Goal: Task Accomplishment & Management: Manage account settings

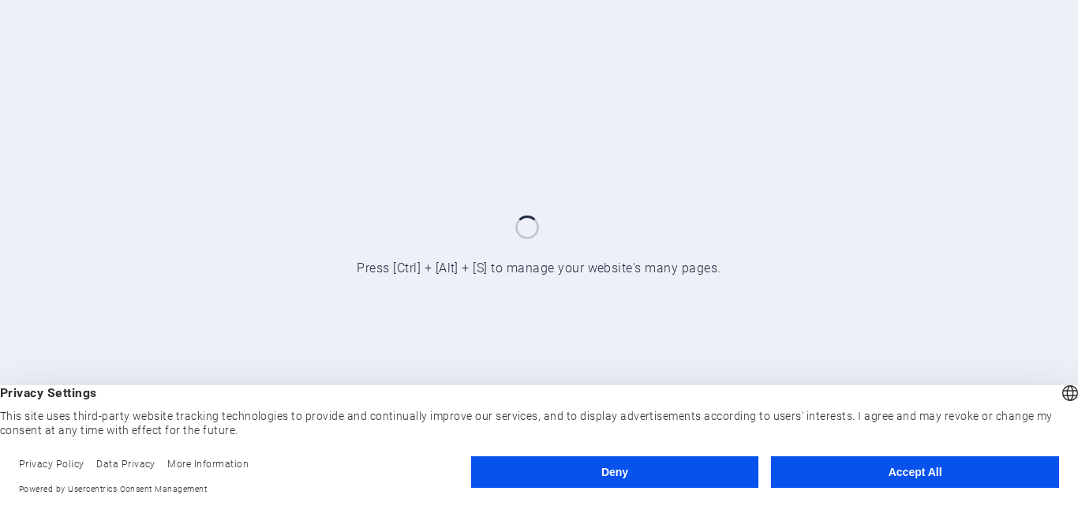
click at [862, 468] on button "Accept All" at bounding box center [915, 472] width 288 height 32
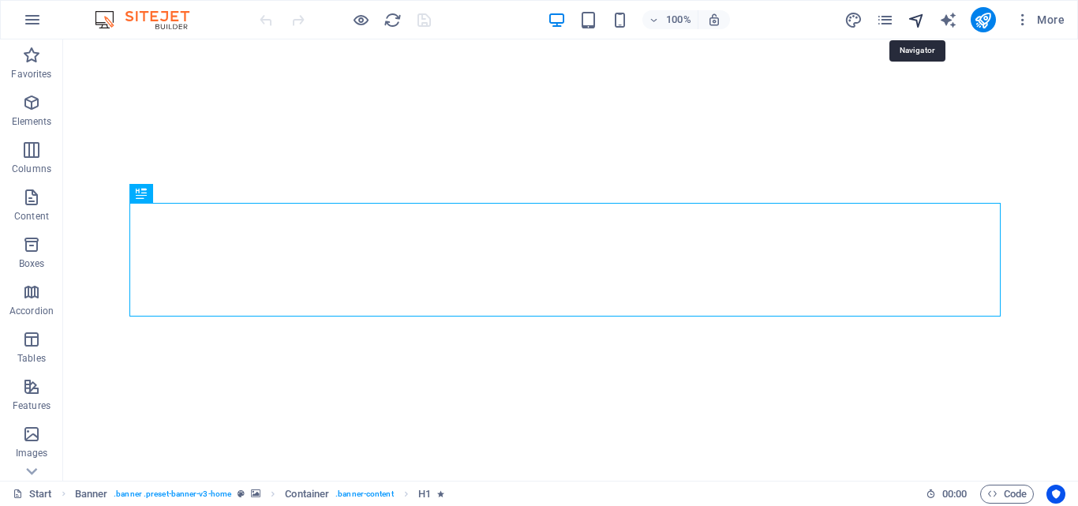
click at [910, 18] on icon "navigator" at bounding box center [916, 20] width 18 height 18
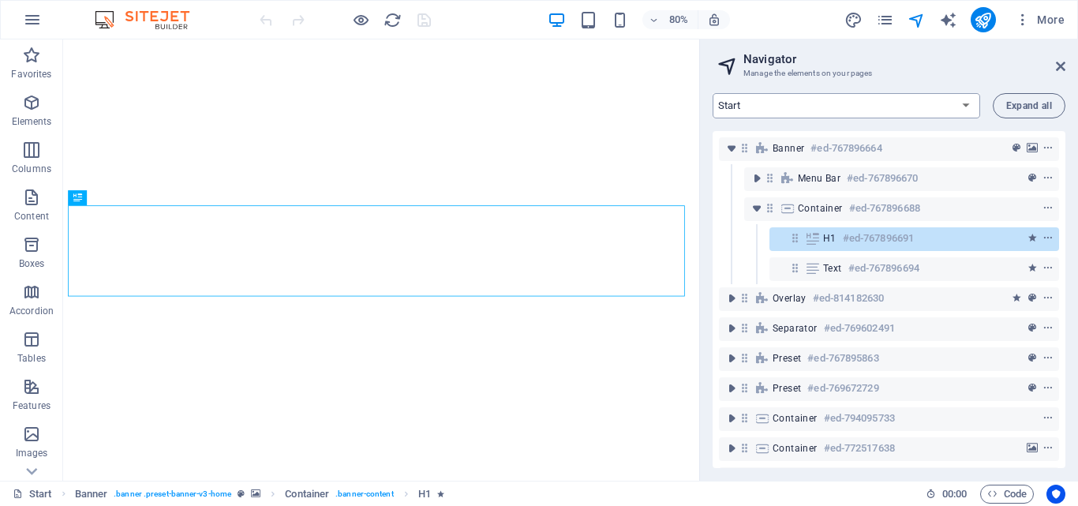
click at [898, 108] on select "Start Machine LOx Breaker Services News Headline DJ [PERSON_NAME] dan MC SYEQY …" at bounding box center [845, 105] width 267 height 25
click at [712, 93] on select "Start Machine LOx Breaker Services News Headline DJ [PERSON_NAME] dan MC SYEQY …" at bounding box center [845, 105] width 267 height 25
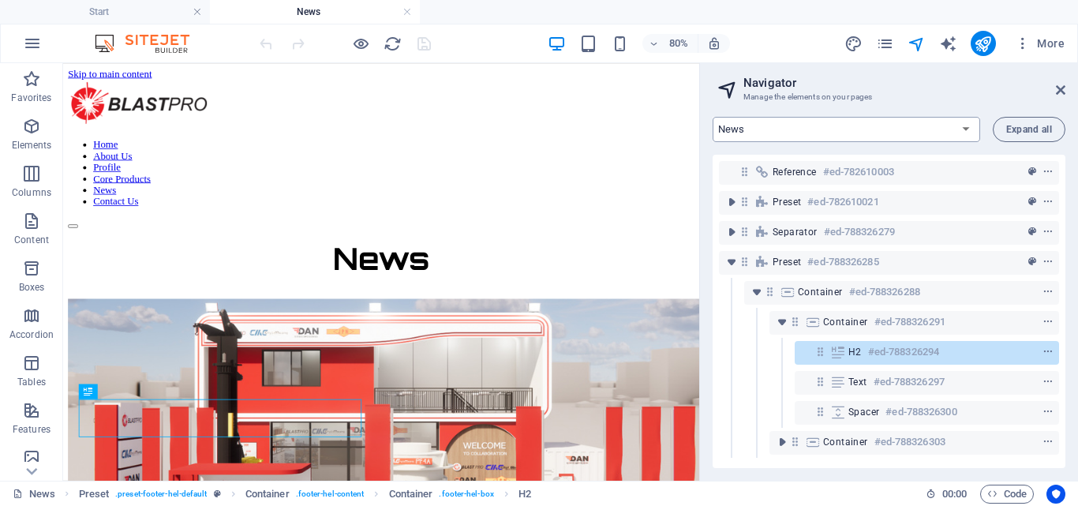
scroll to position [833, 0]
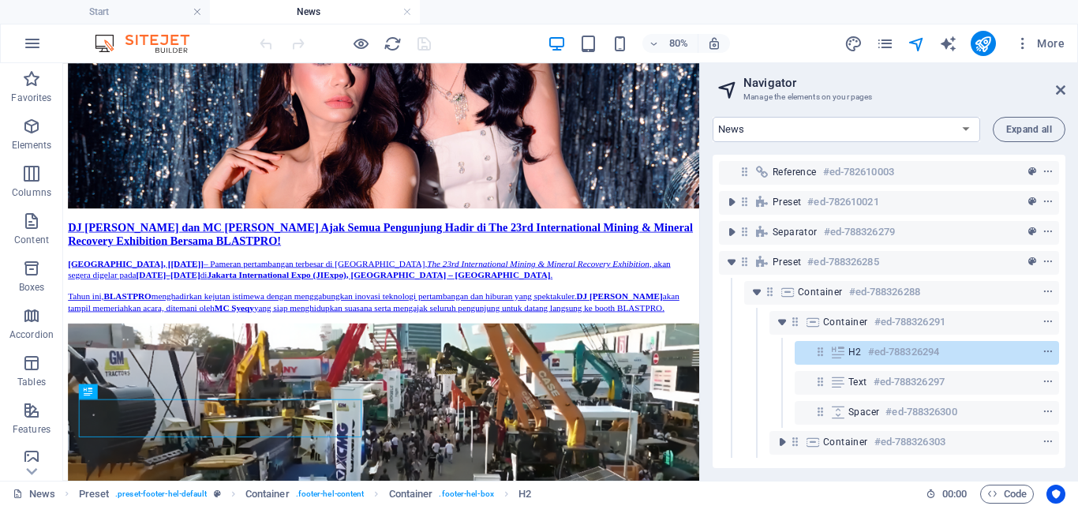
click at [843, 115] on div "Start Machine LOx Breaker Services News Headline DJ [PERSON_NAME] dan MC SYEQY …" at bounding box center [889, 292] width 378 height 376
click at [854, 124] on select "Start Machine LOx Breaker Services News Headline DJ [PERSON_NAME] dan MC SYEQY …" at bounding box center [845, 129] width 267 height 25
click at [712, 117] on select "Start Machine LOx Breaker Services News Headline DJ [PERSON_NAME] dan MC SYEQY …" at bounding box center [845, 129] width 267 height 25
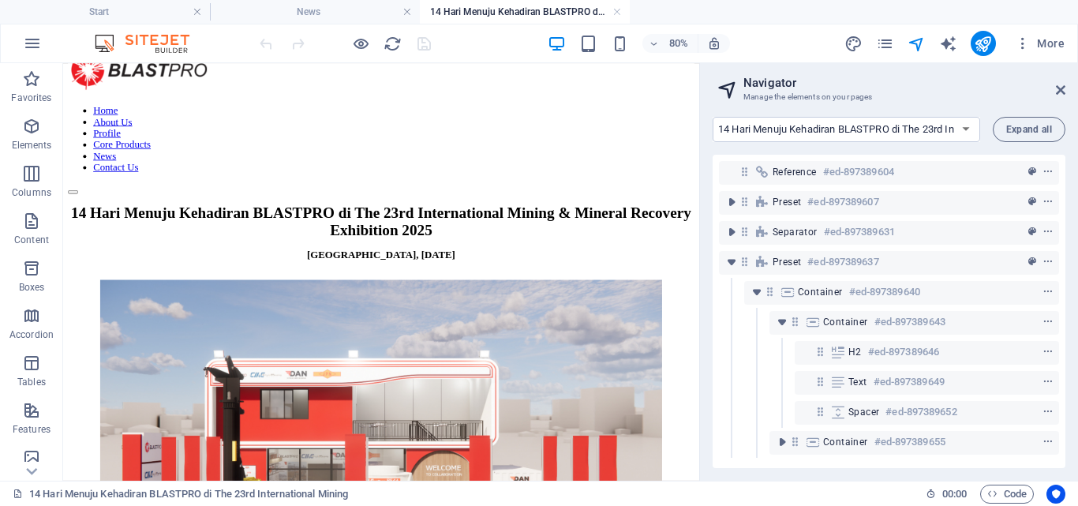
scroll to position [31, 0]
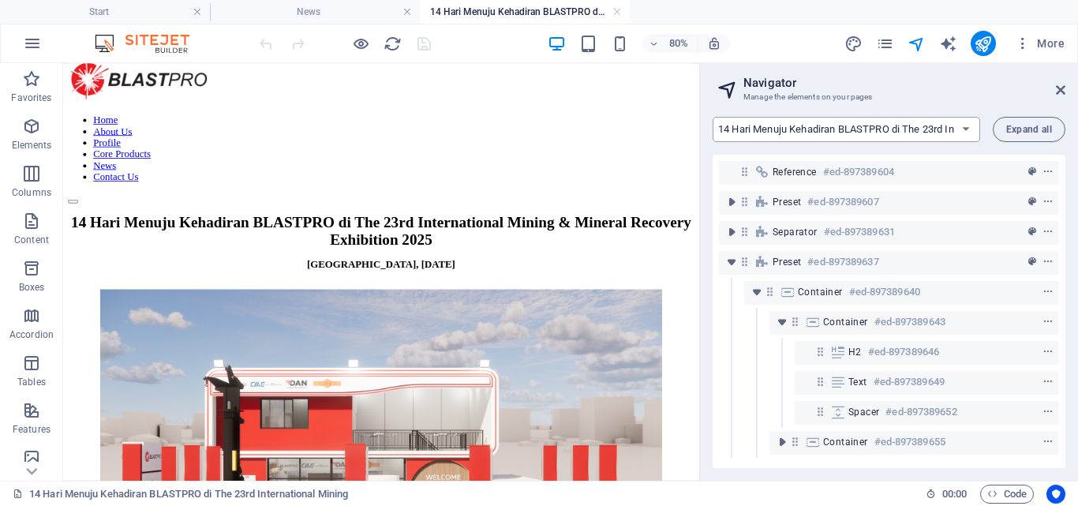
click at [875, 131] on select "Start Machine LOx Breaker Services News Headline DJ [PERSON_NAME] dan MC SYEQY …" at bounding box center [845, 129] width 267 height 25
click at [712, 117] on select "Start Machine LOx Breaker Services News Headline DJ [PERSON_NAME] dan MC SYEQY …" at bounding box center [845, 129] width 267 height 25
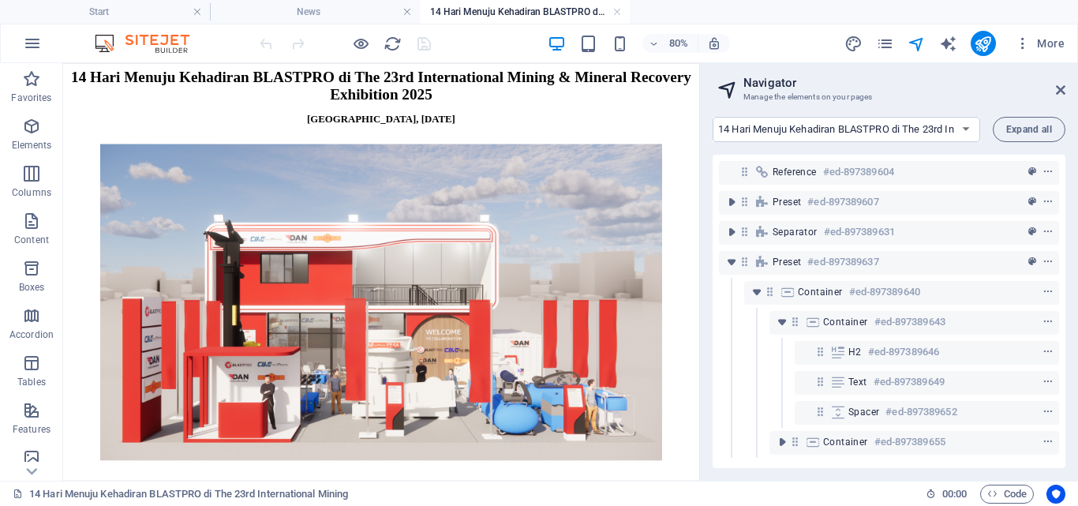
scroll to position [168, 0]
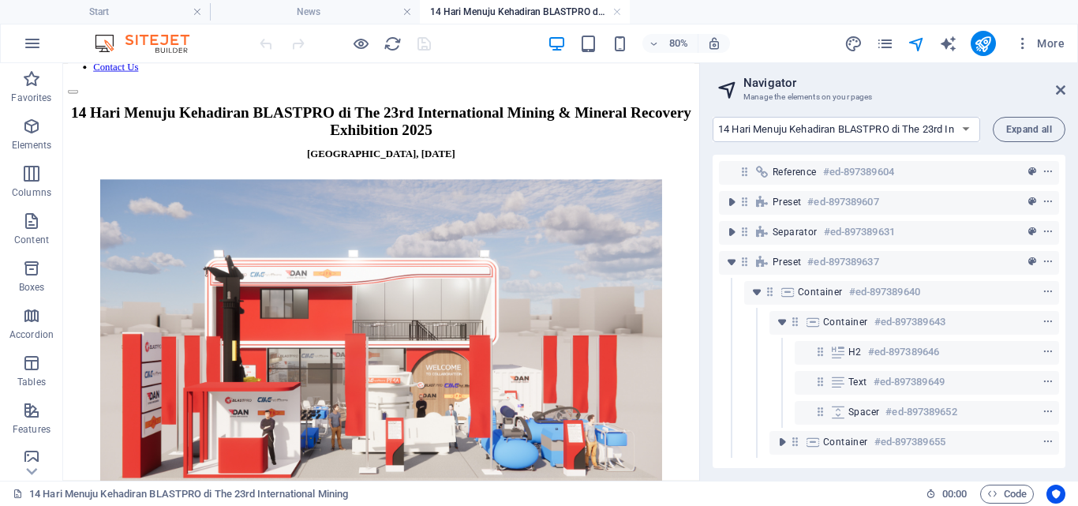
drag, startPoint x: 848, startPoint y: 167, endPoint x: 772, endPoint y: 253, distance: 115.1
click at [277, 12] on h4 "News" at bounding box center [315, 11] width 210 height 17
select select "15166320-en"
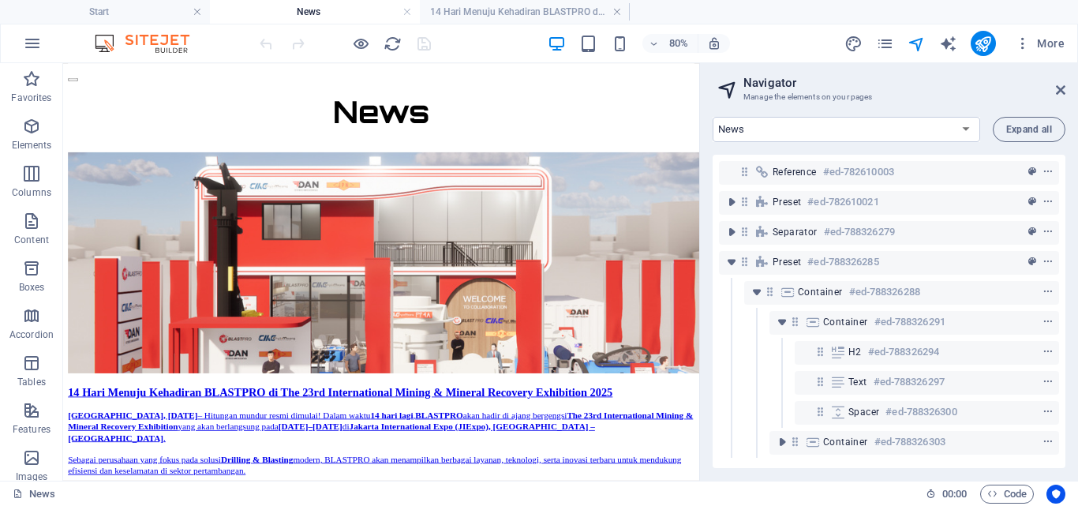
scroll to position [245, 0]
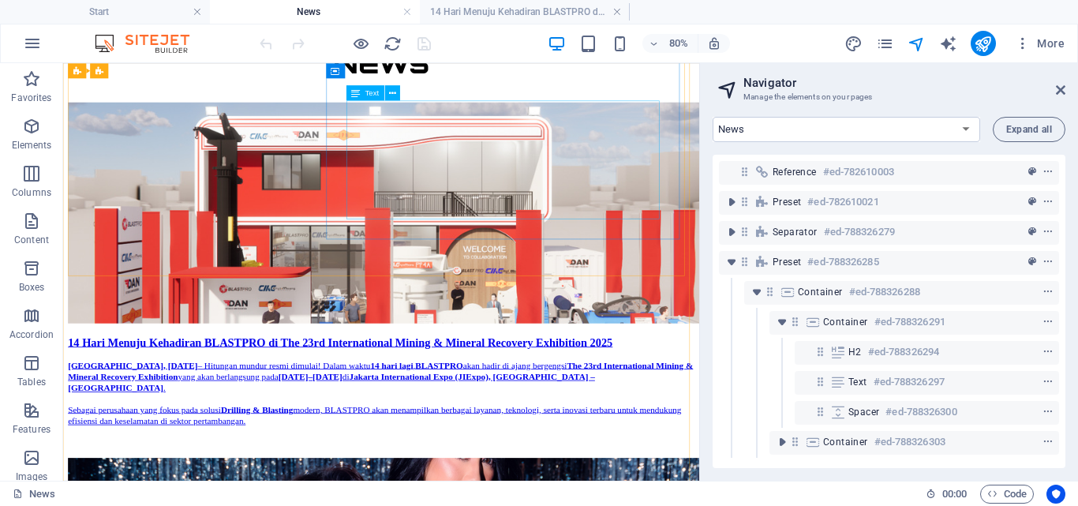
click at [601, 433] on div "[GEOGRAPHIC_DATA], [DATE] – Hitungan mundur resmi dimulai! Dalam waktu 14 hari …" at bounding box center [460, 488] width 783 height 110
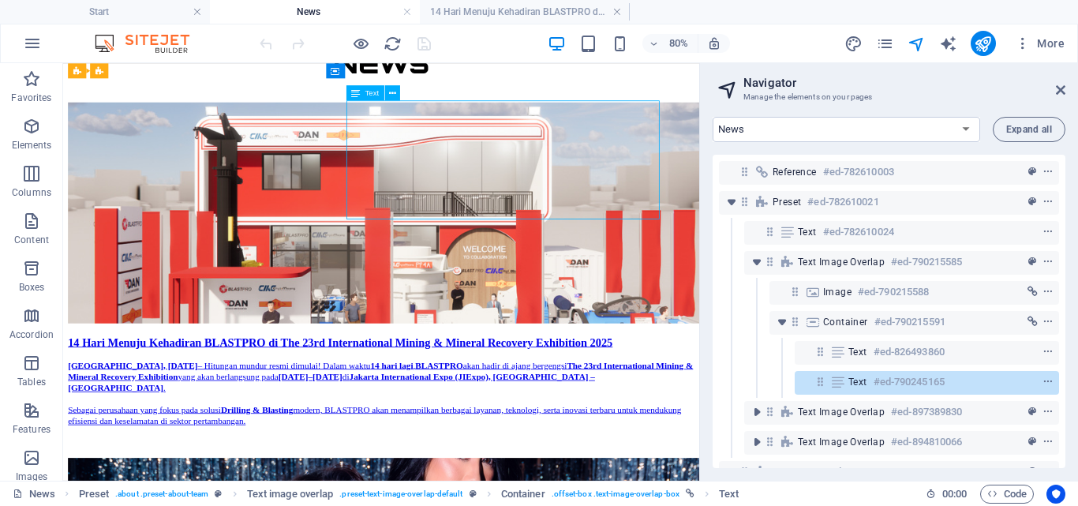
click at [601, 433] on div "[GEOGRAPHIC_DATA], [DATE] – Hitungan mundur resmi dimulai! Dalam waktu 14 hari …" at bounding box center [460, 488] width 783 height 110
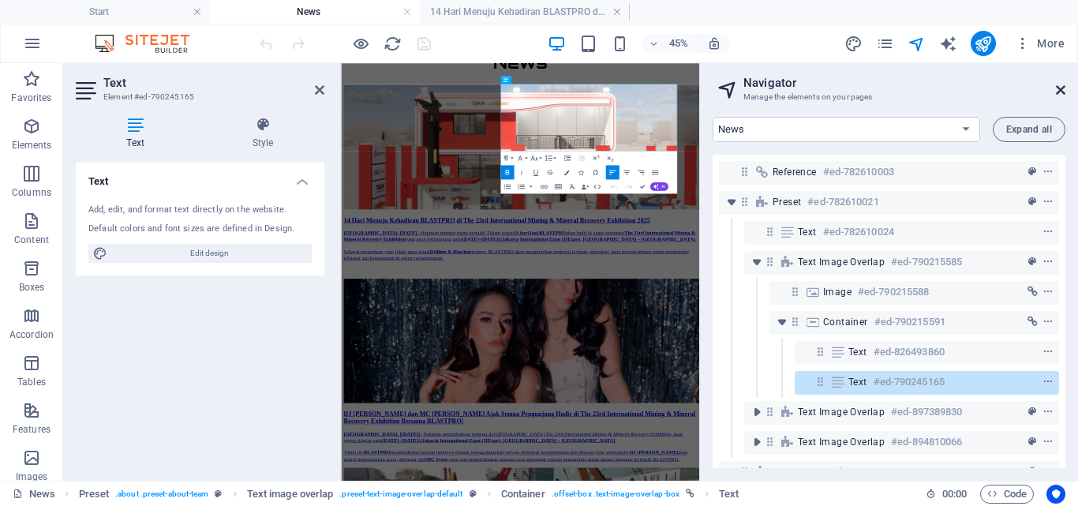
click at [1060, 84] on icon at bounding box center [1060, 90] width 9 height 13
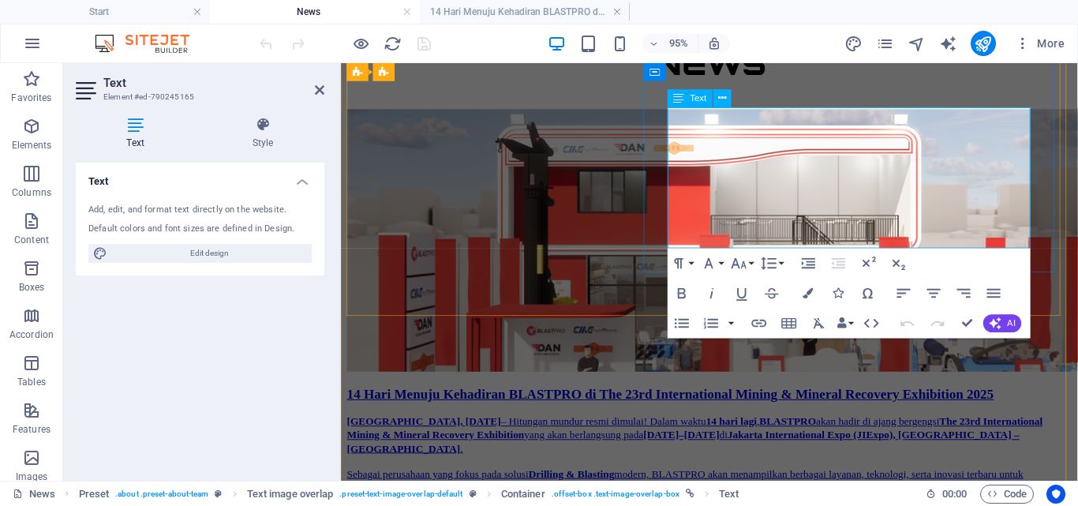
click at [766, 488] on p "Sebagai perusahaan yang fokus pada solusi Drilling & Blasting modern, BLASTPRO …" at bounding box center [728, 502] width 763 height 28
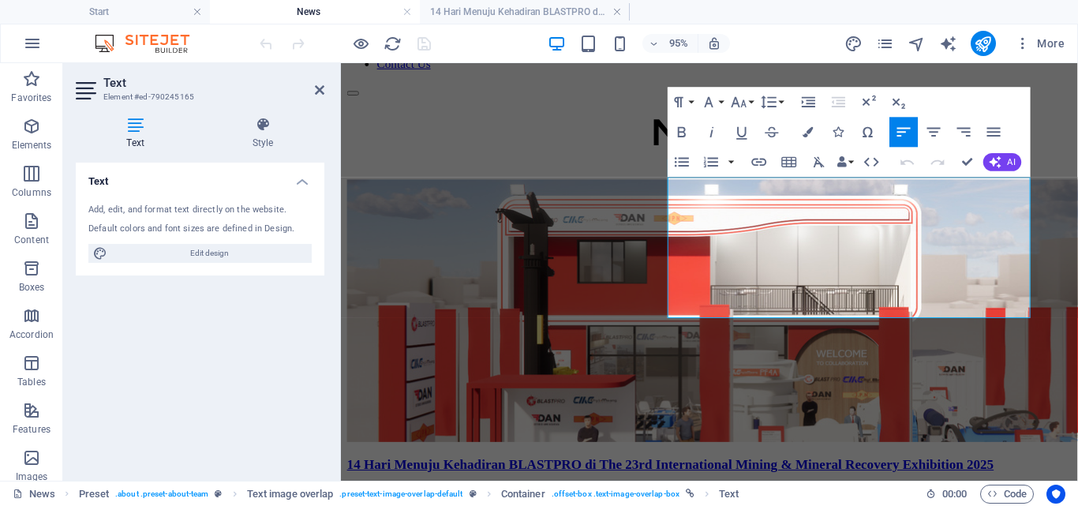
scroll to position [156, 0]
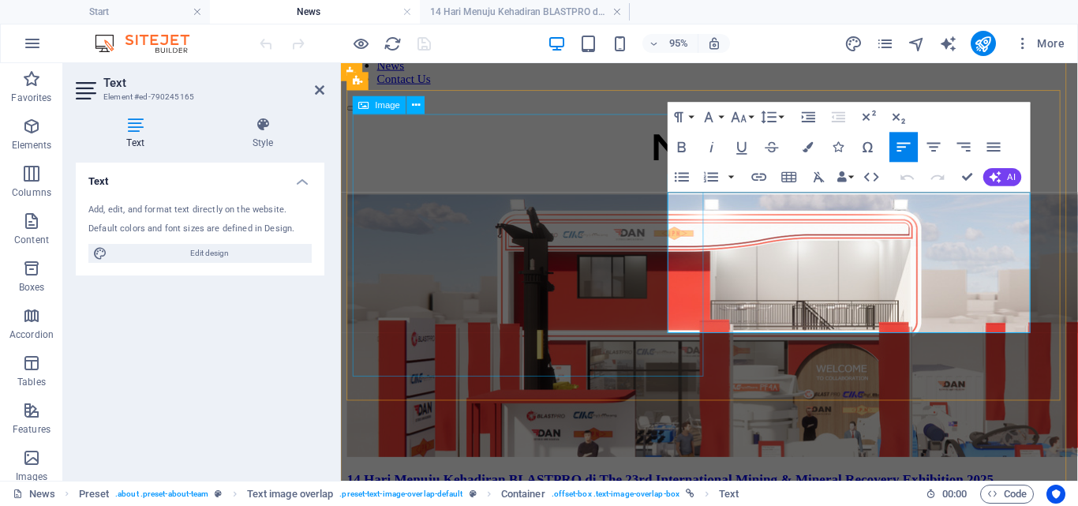
drag, startPoint x: 824, startPoint y: 204, endPoint x: 644, endPoint y: 207, distance: 179.9
click at [638, 207] on div "14 Hari Menuju Kehadiran BLASTPRO di The 23rd International Mining & Mineral Re…" at bounding box center [728, 423] width 763 height 444
click at [934, 388] on div "14 Hari Menuju Kehadiran BLASTPRO di The 23rd International Mining & Mineral Re…" at bounding box center [728, 416] width 763 height 430
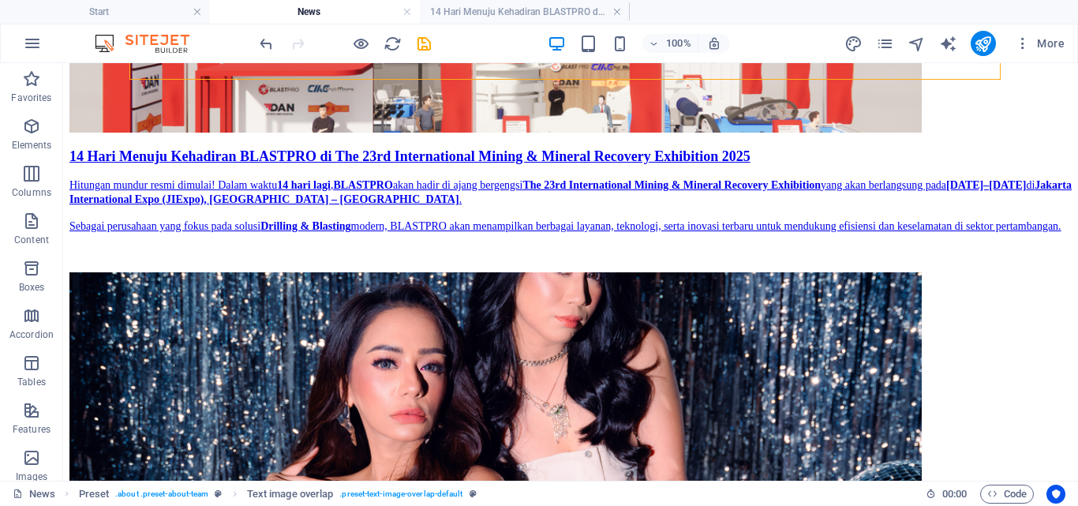
scroll to position [503, 0]
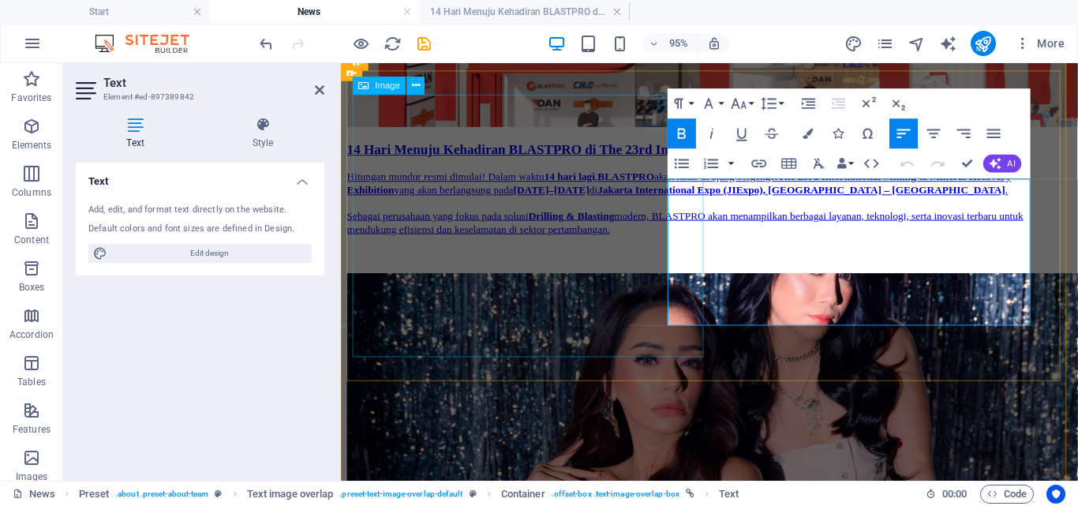
drag, startPoint x: 833, startPoint y: 192, endPoint x: 651, endPoint y: 185, distance: 182.3
click at [651, 284] on div "DJ [PERSON_NAME] dan MC [PERSON_NAME] Ajak Semua Pengunjung Hadir di The 23rd I…" at bounding box center [728, 501] width 763 height 434
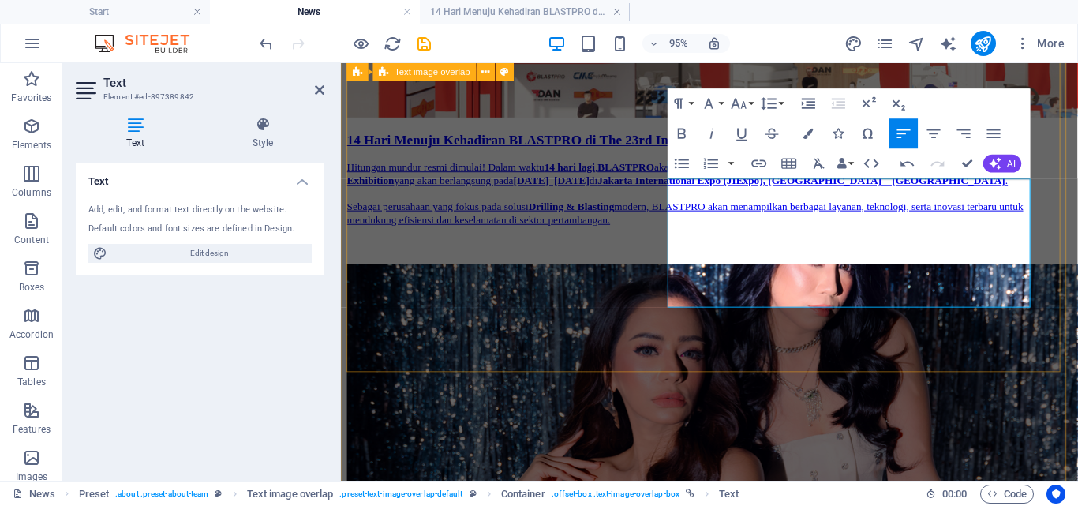
click at [931, 359] on div "DJ [PERSON_NAME] dan MC [PERSON_NAME] Ajak Semua Pengunjung Hadir di The 23rd I…" at bounding box center [728, 492] width 763 height 434
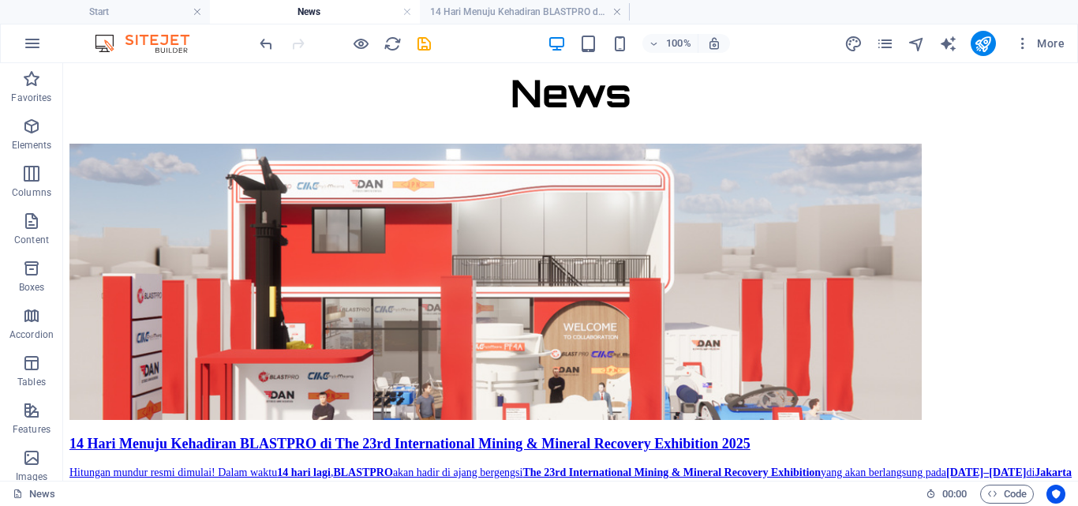
scroll to position [165, 0]
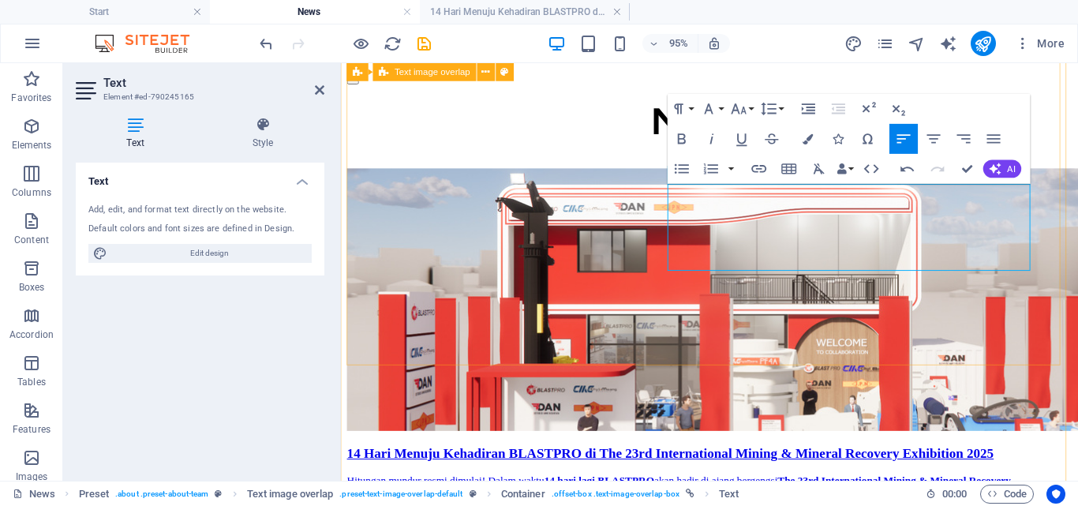
scroll to position [193, 0]
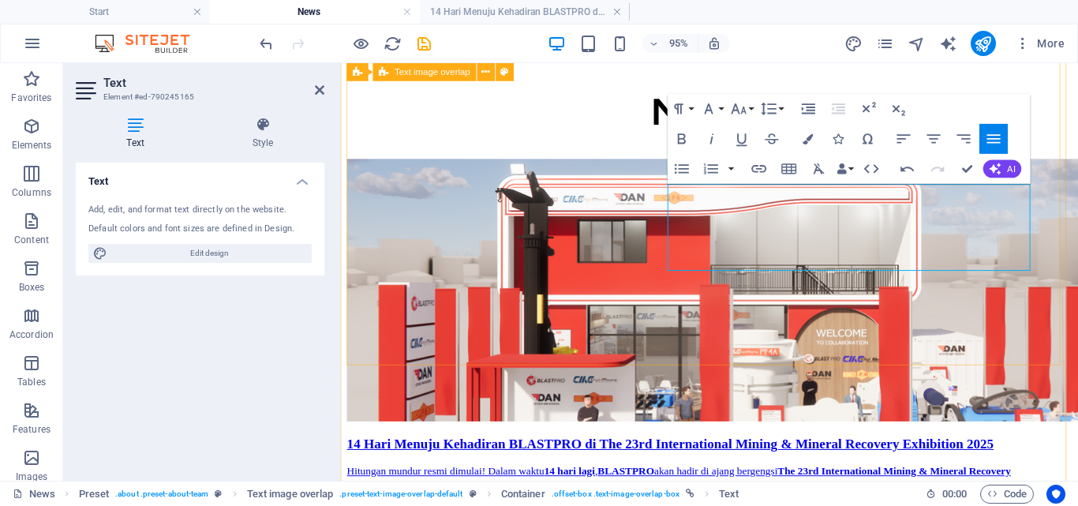
click at [884, 354] on div "14 Hari Menuju Kehadiran BLASTPRO di The 23rd International Mining & Mineral Re…" at bounding box center [728, 358] width 763 height 389
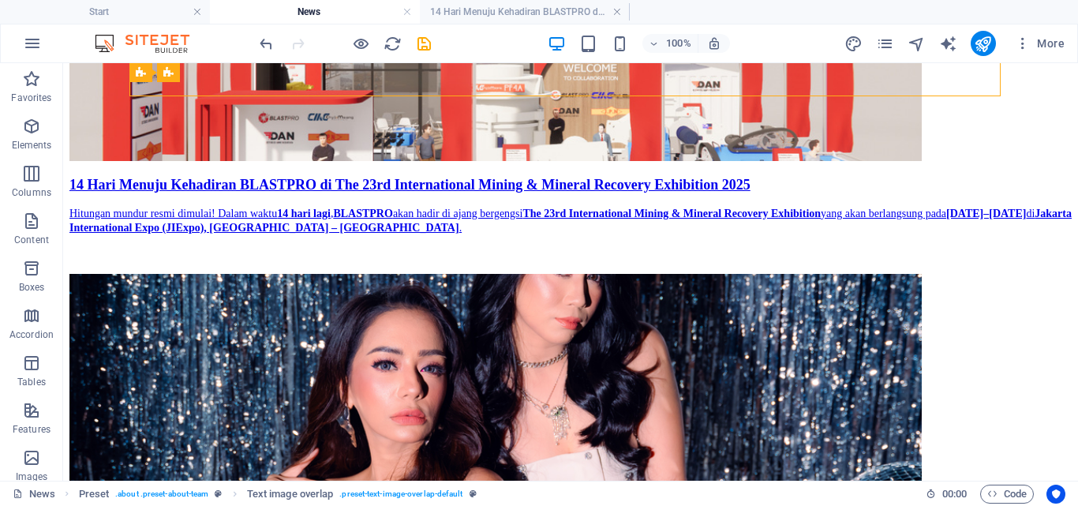
scroll to position [478, 0]
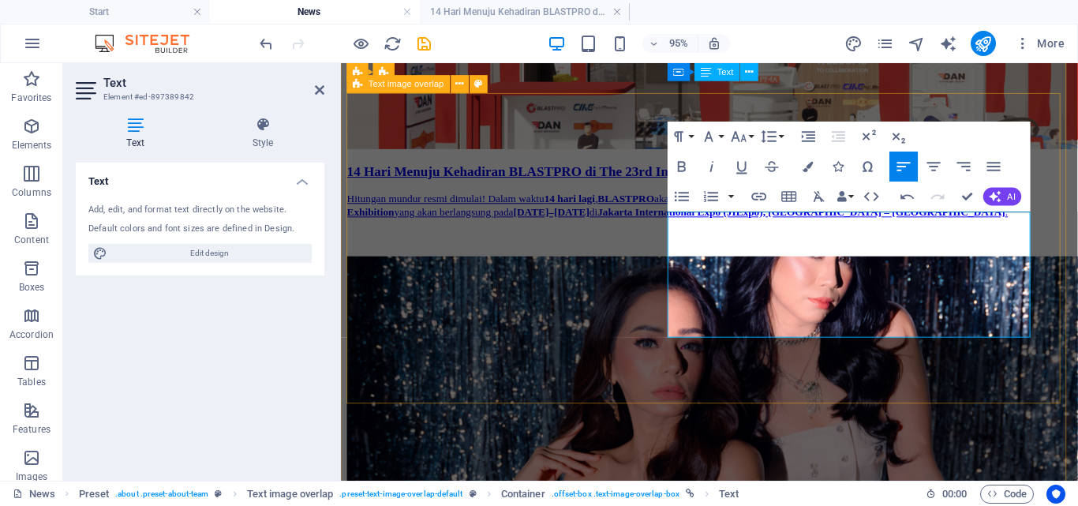
click at [843, 402] on div "DJ [PERSON_NAME] dan MC [PERSON_NAME] Ajak Semua Pengunjung Hadir di The 23rd I…" at bounding box center [728, 470] width 763 height 407
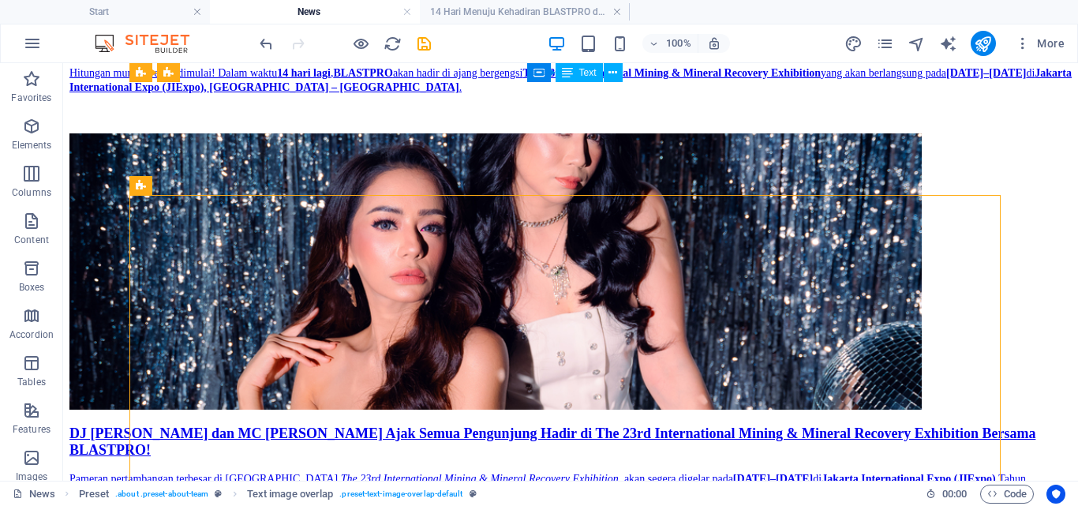
scroll to position [379, 0]
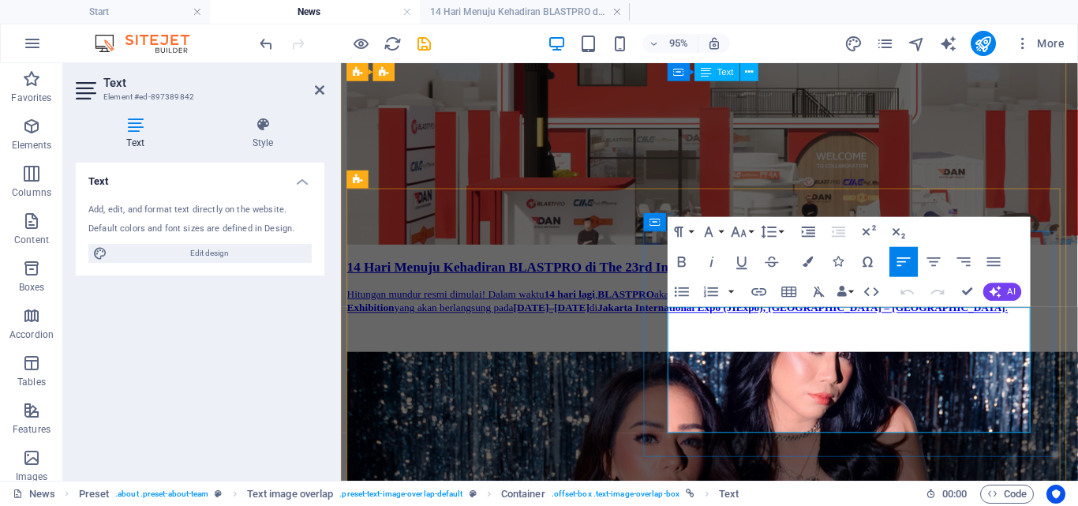
scroll to position [370, 0]
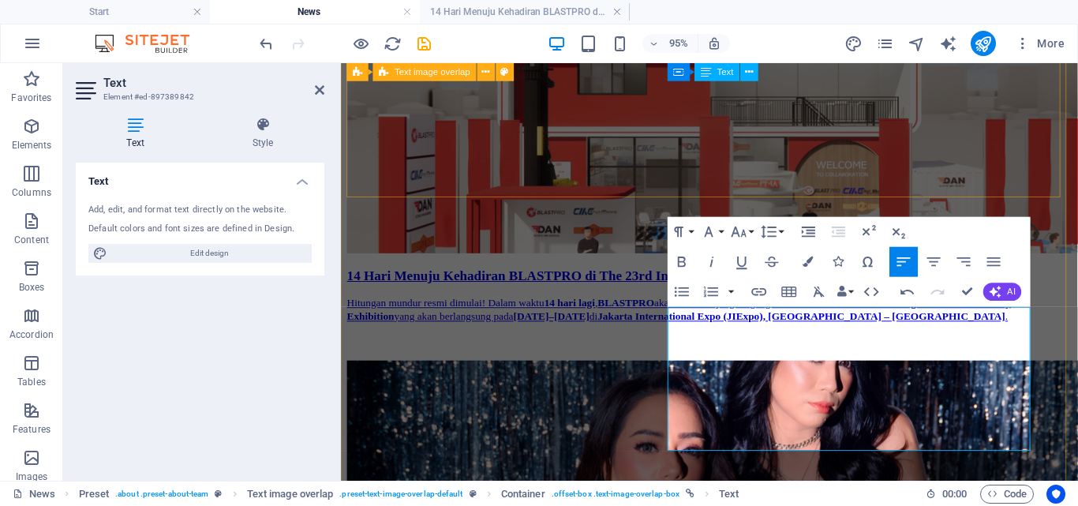
click at [824, 181] on div "14 Hari Menuju Kehadiran BLASTPRO di The 23rd International Mining & Mineral Re…" at bounding box center [728, 181] width 763 height 389
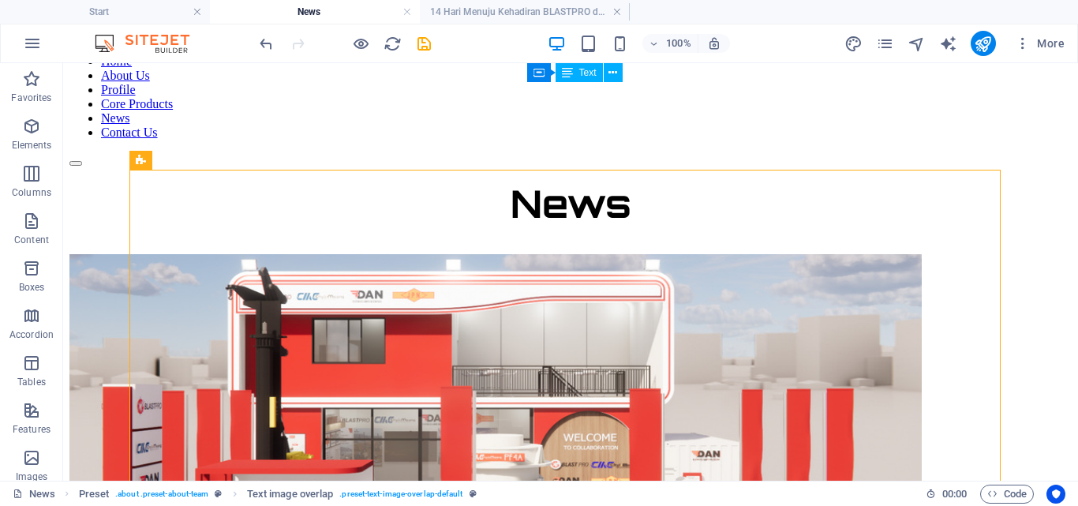
scroll to position [73, 0]
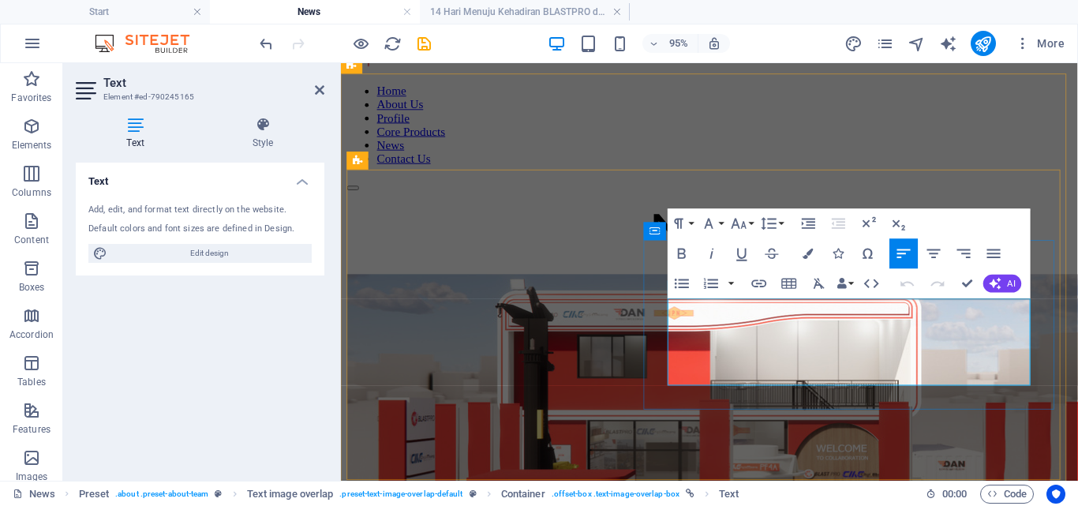
scroll to position [63, 0]
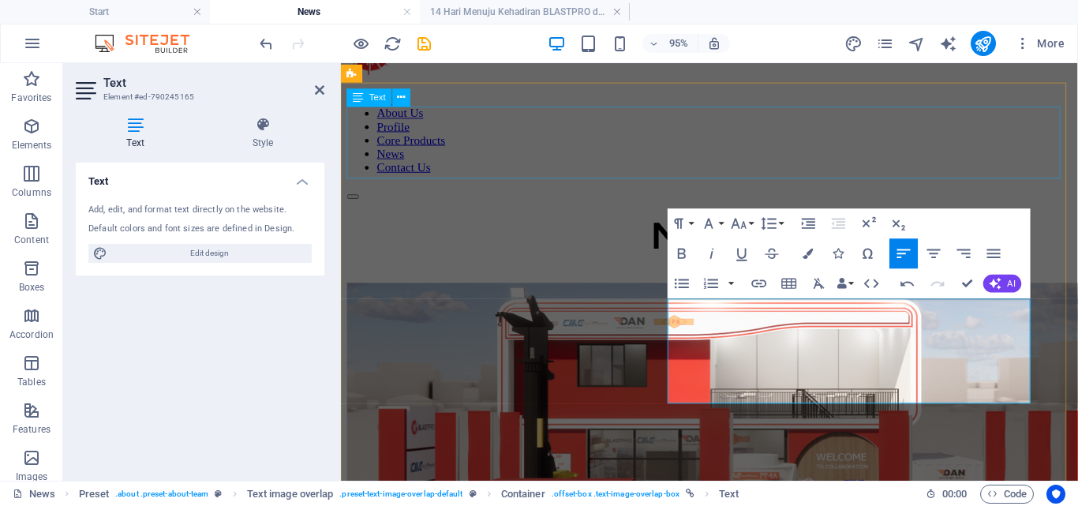
click at [854, 219] on div "News" at bounding box center [728, 256] width 763 height 75
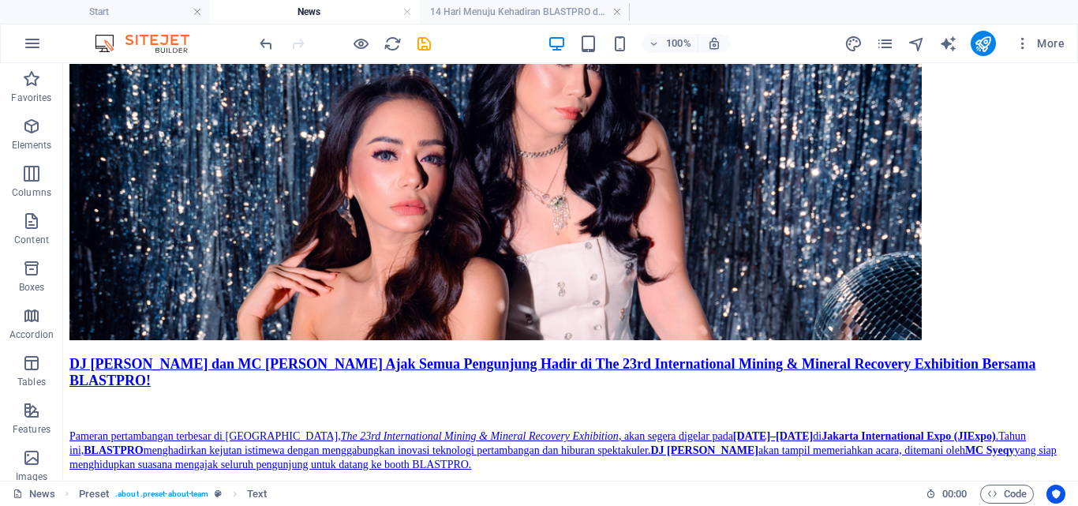
scroll to position [616, 0]
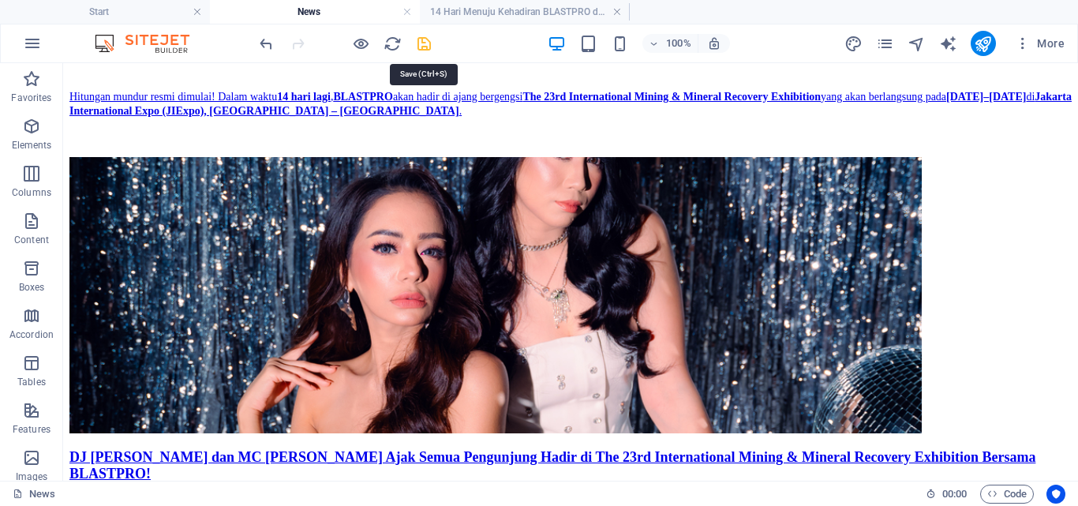
click at [422, 48] on icon "save" at bounding box center [424, 44] width 18 height 18
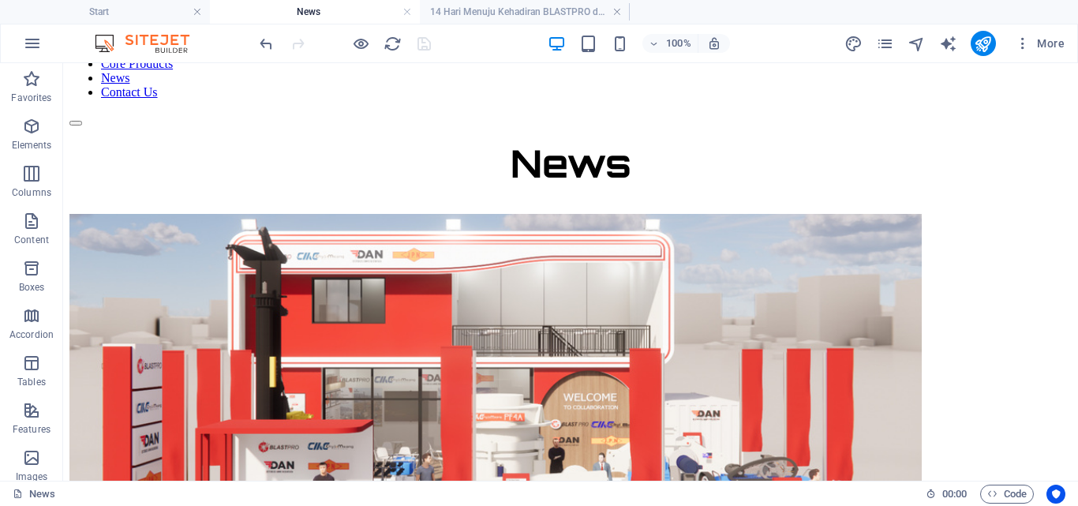
scroll to position [133, 0]
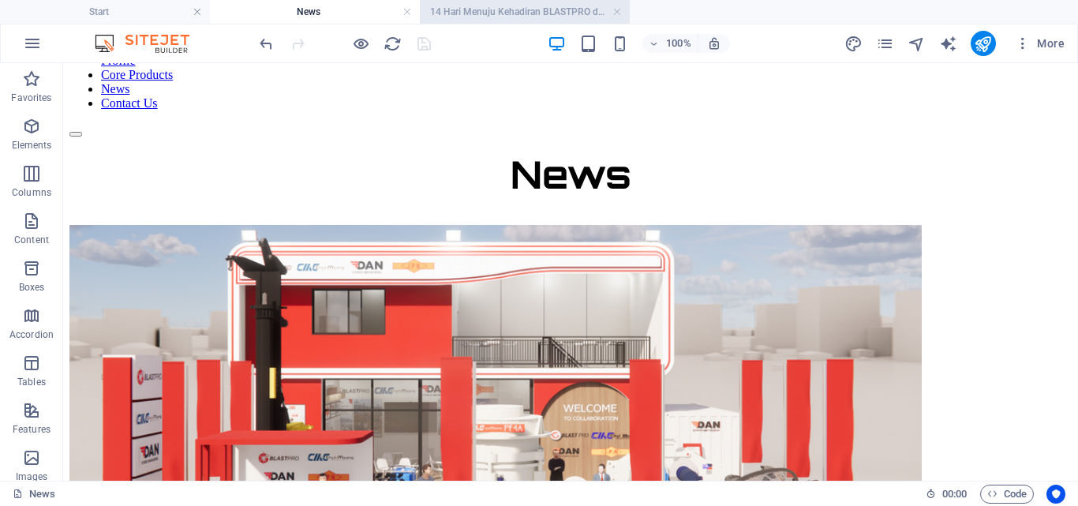
click at [555, 9] on h4 "14 Hari Menuju Kehadiran BLASTPRO di The 23rd International Mining" at bounding box center [525, 11] width 210 height 17
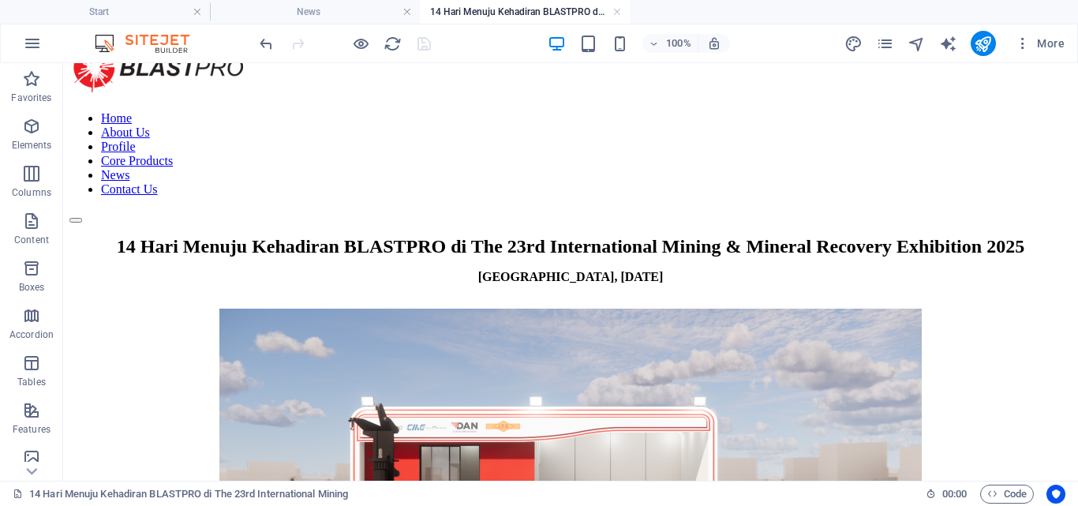
scroll to position [0, 0]
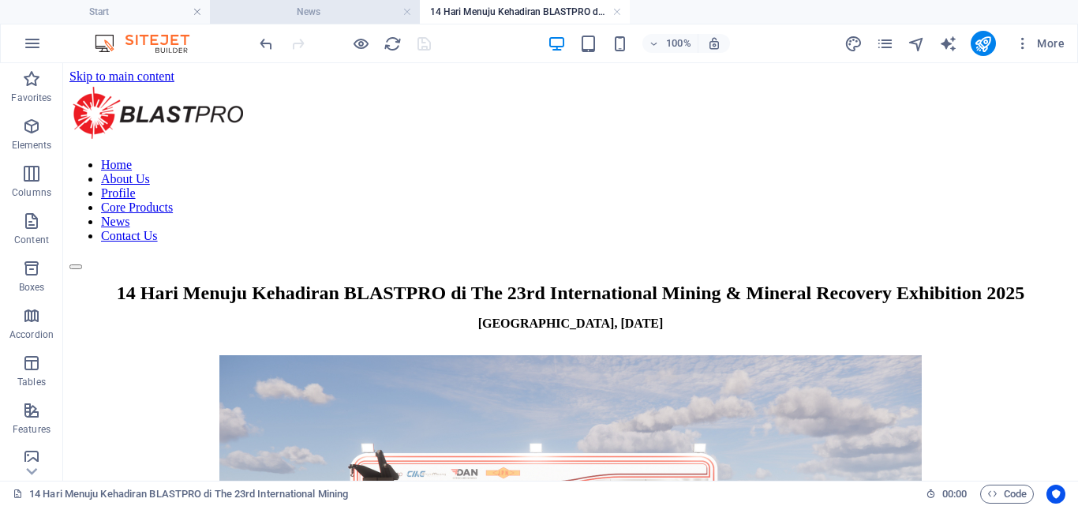
click at [322, 9] on h4 "News" at bounding box center [315, 11] width 210 height 17
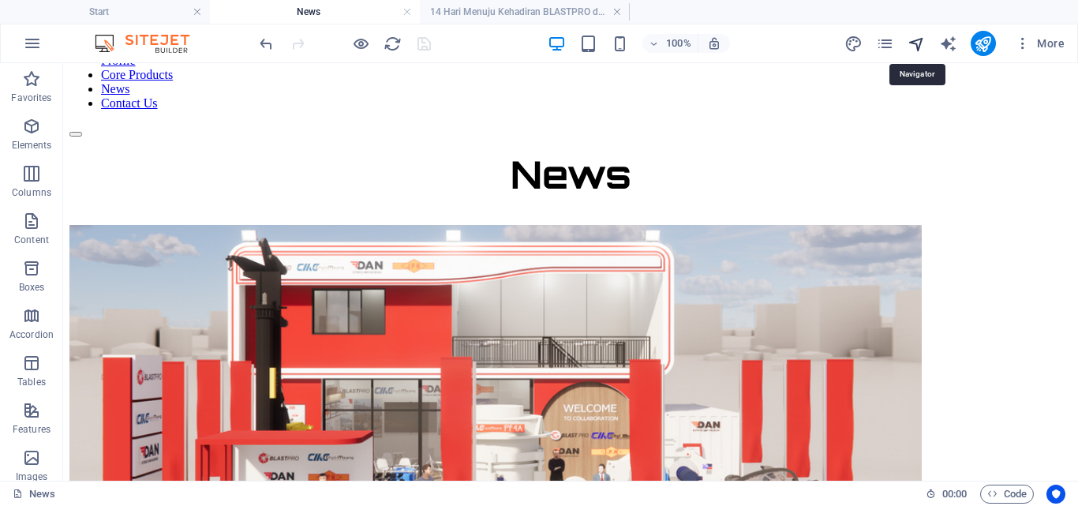
click at [921, 45] on icon "navigator" at bounding box center [916, 44] width 18 height 18
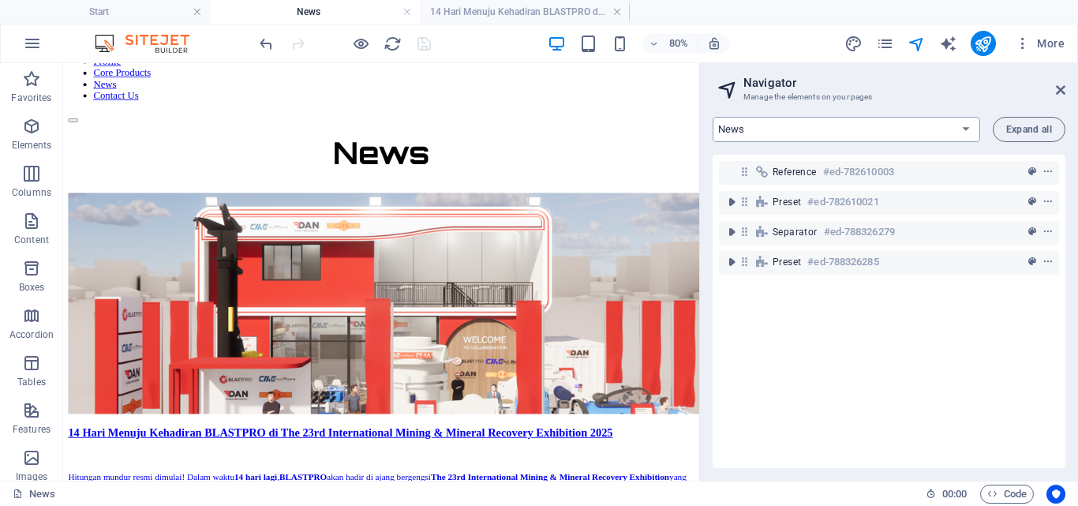
click at [813, 124] on select "Start Machine LOx Breaker Services News Headline DJ [PERSON_NAME] dan MC SYEQY …" at bounding box center [845, 129] width 267 height 25
click at [712, 117] on select "Start Machine LOx Breaker Services News Headline DJ [PERSON_NAME] dan MC SYEQY …" at bounding box center [845, 129] width 267 height 25
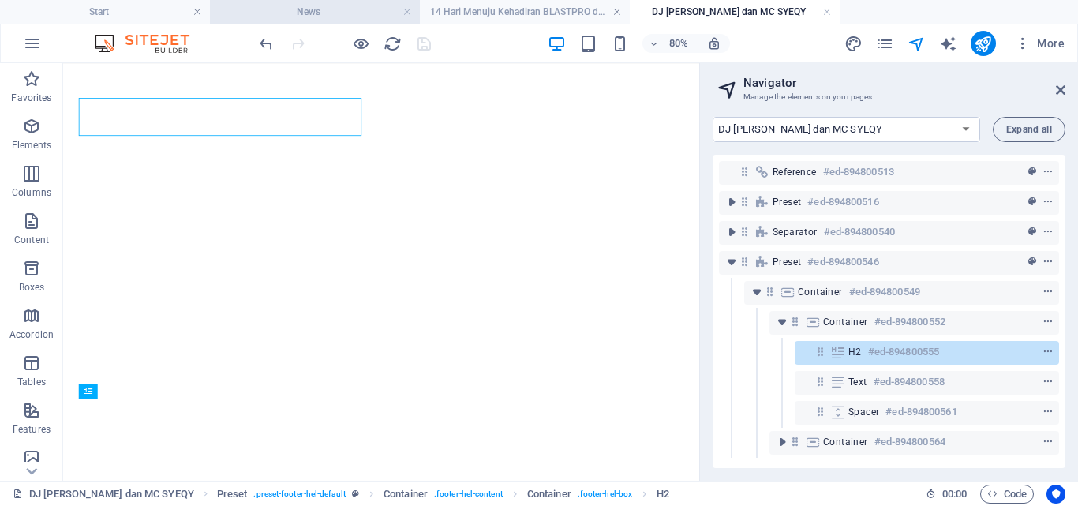
click at [320, 7] on h4 "News" at bounding box center [315, 11] width 210 height 17
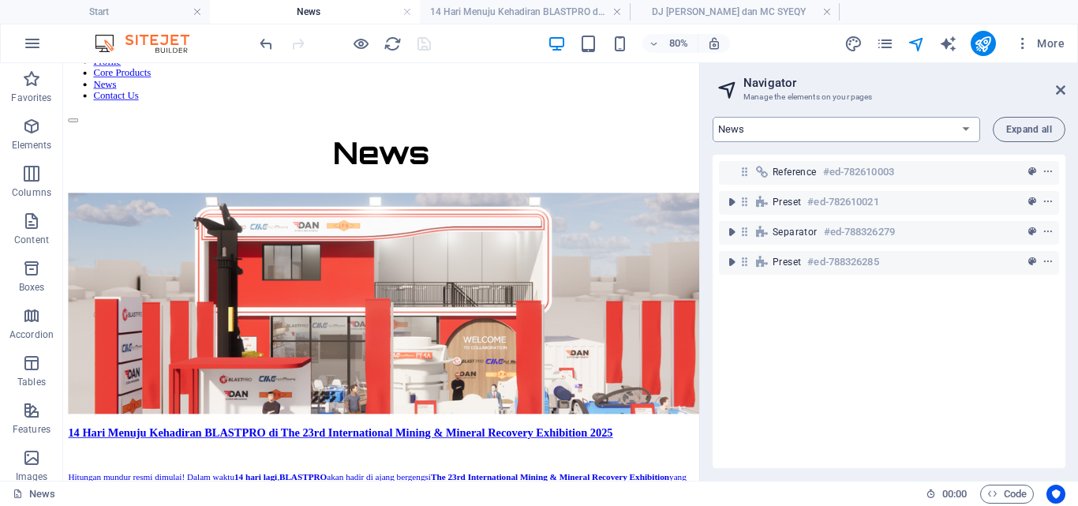
click at [780, 129] on select "Start Machine LOx Breaker Services News Headline DJ [PERSON_NAME] dan MC SYEQY …" at bounding box center [845, 129] width 267 height 25
click at [712, 117] on select "Start Machine LOx Breaker Services News Headline DJ [PERSON_NAME] dan MC SYEQY …" at bounding box center [845, 129] width 267 height 25
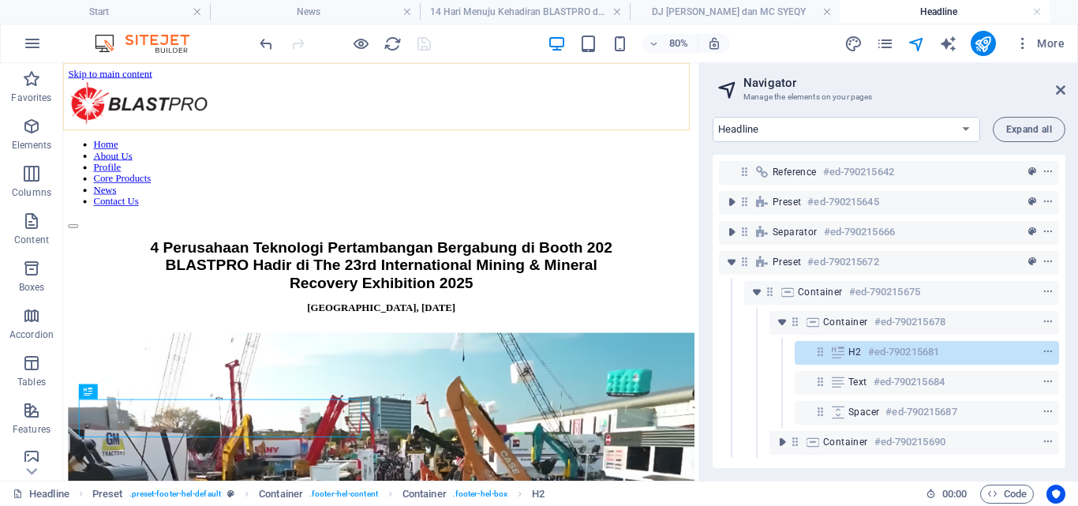
scroll to position [1261, 0]
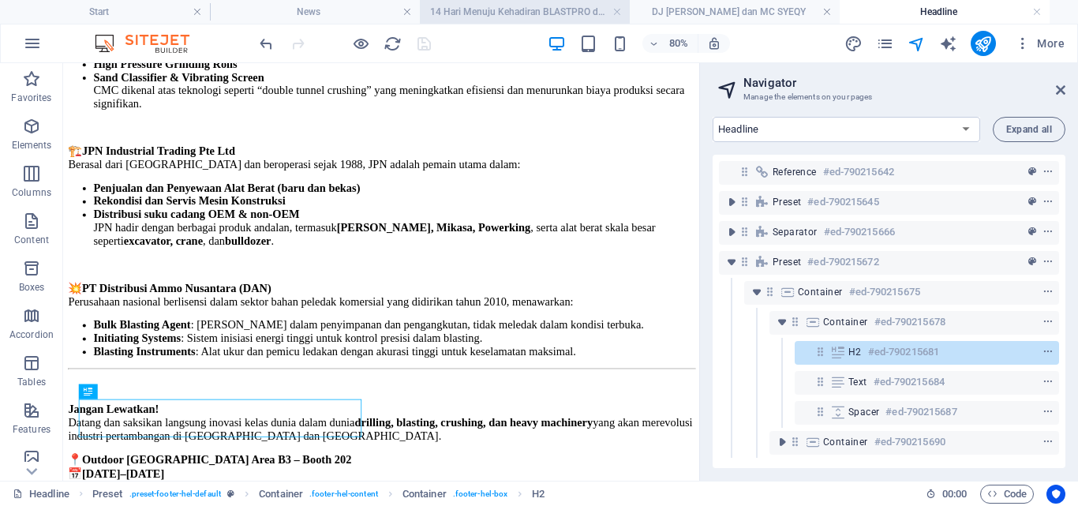
click at [525, 11] on h4 "14 Hari Menuju Kehadiran BLASTPRO di The 23rd International Mining" at bounding box center [525, 11] width 210 height 17
select select "16889085-en"
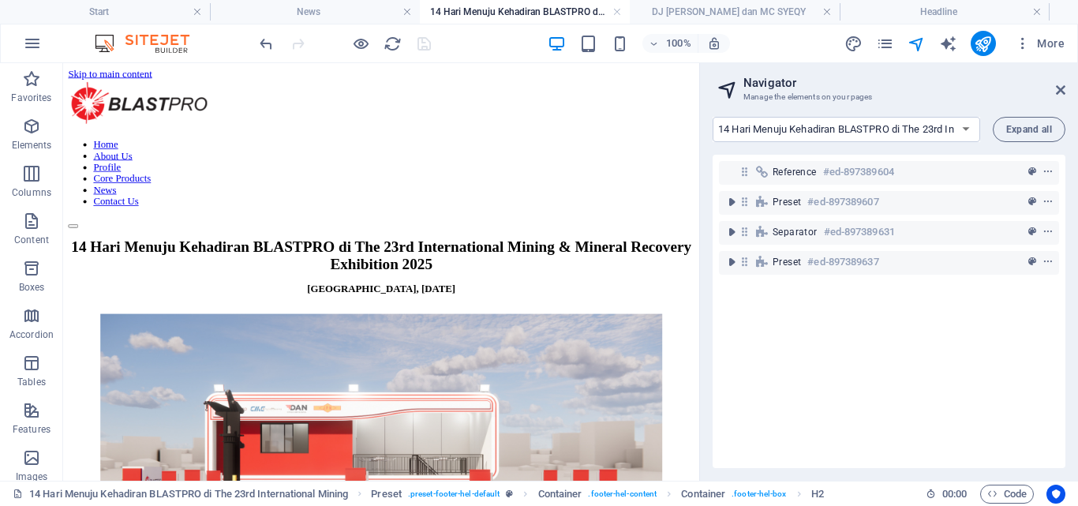
scroll to position [0, 0]
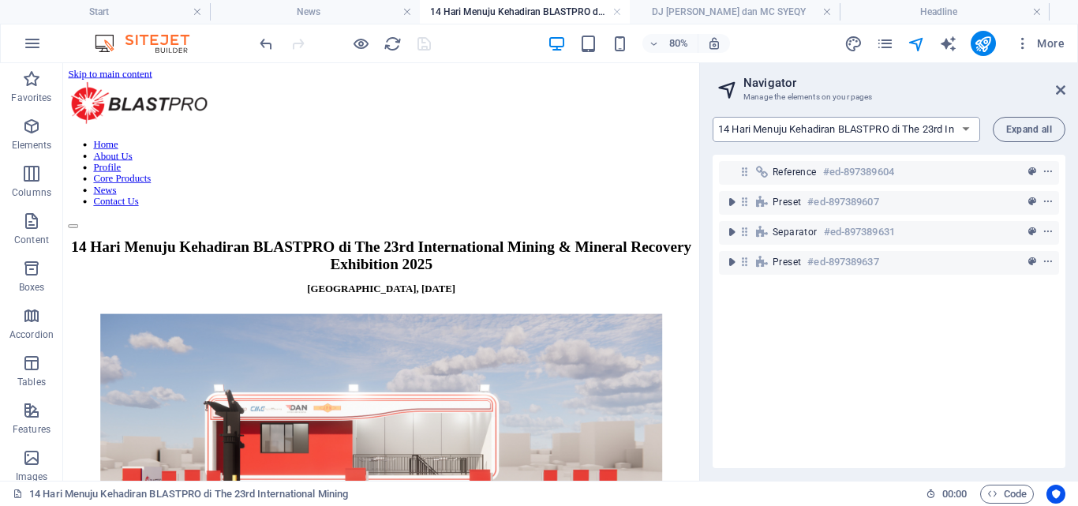
click at [934, 133] on select "Start Machine LOx Breaker Services News Headline DJ [PERSON_NAME] dan MC SYEQY …" at bounding box center [845, 129] width 267 height 25
click at [935, 131] on select "Start Machine LOx Breaker Services News Headline DJ [PERSON_NAME] dan MC SYEQY …" at bounding box center [845, 129] width 267 height 25
click at [890, 48] on icon "pages" at bounding box center [885, 44] width 18 height 18
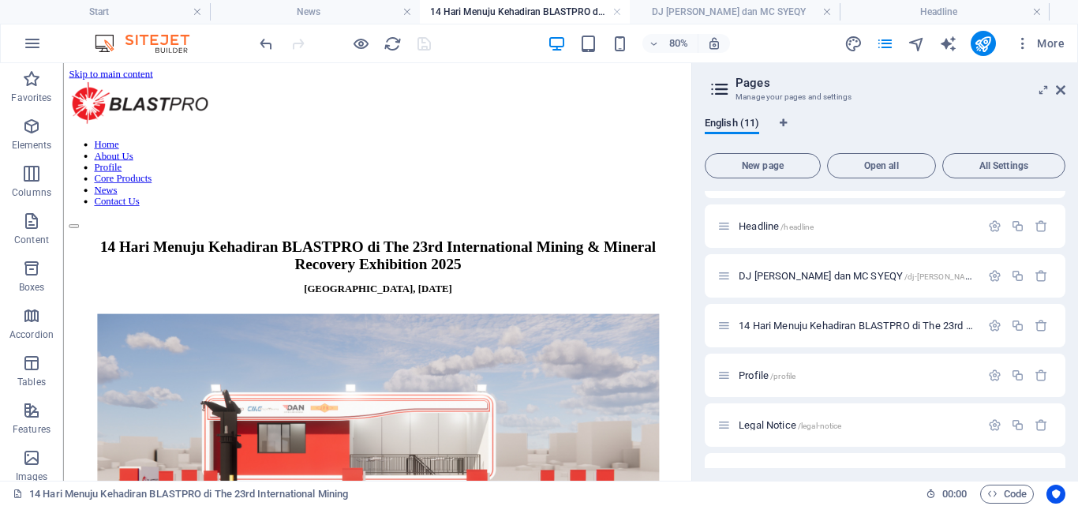
scroll to position [201, 0]
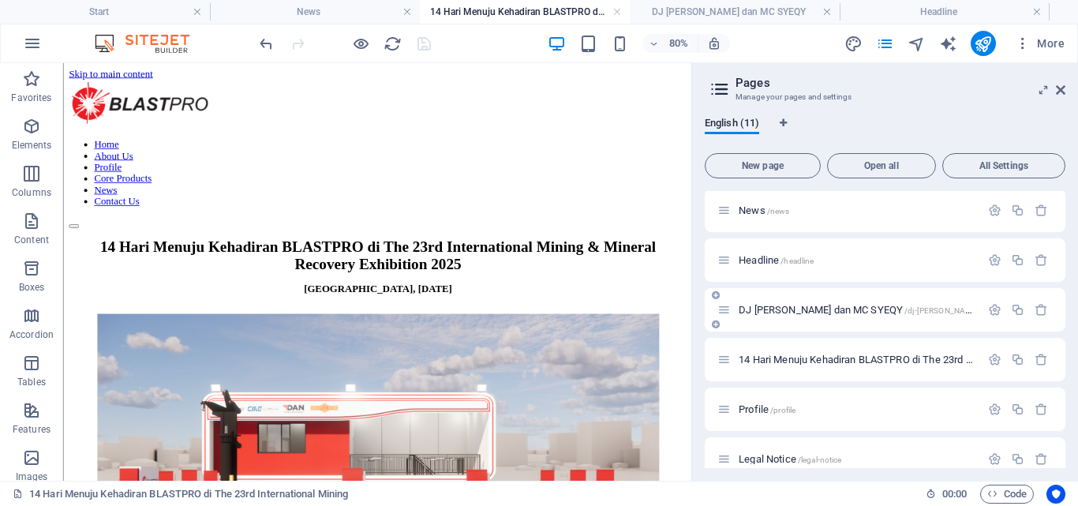
click at [779, 308] on span "DJ [PERSON_NAME] dan MC [PERSON_NAME] /dj-[PERSON_NAME]-dan-mc-syeqy" at bounding box center [885, 310] width 294 height 12
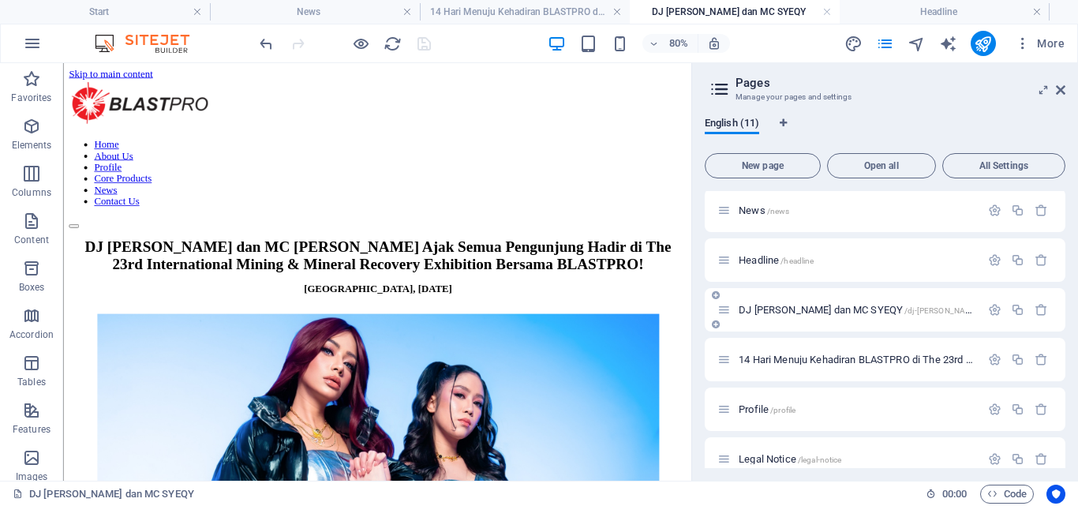
scroll to position [762, 0]
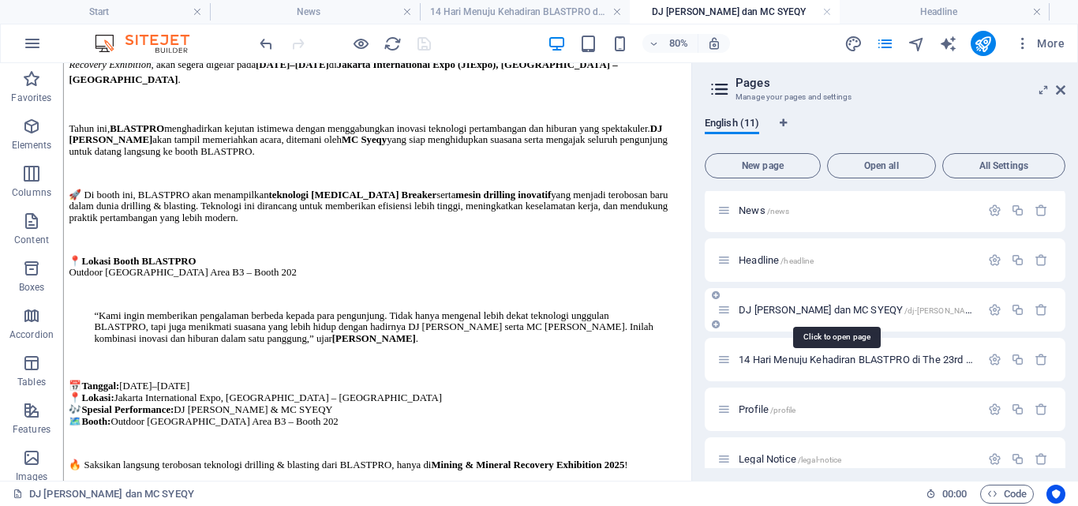
click at [779, 308] on span "DJ [PERSON_NAME] dan MC [PERSON_NAME] /dj-[PERSON_NAME]-dan-mc-syeqy" at bounding box center [885, 310] width 294 height 12
click at [997, 159] on button "All Settings" at bounding box center [1003, 165] width 123 height 25
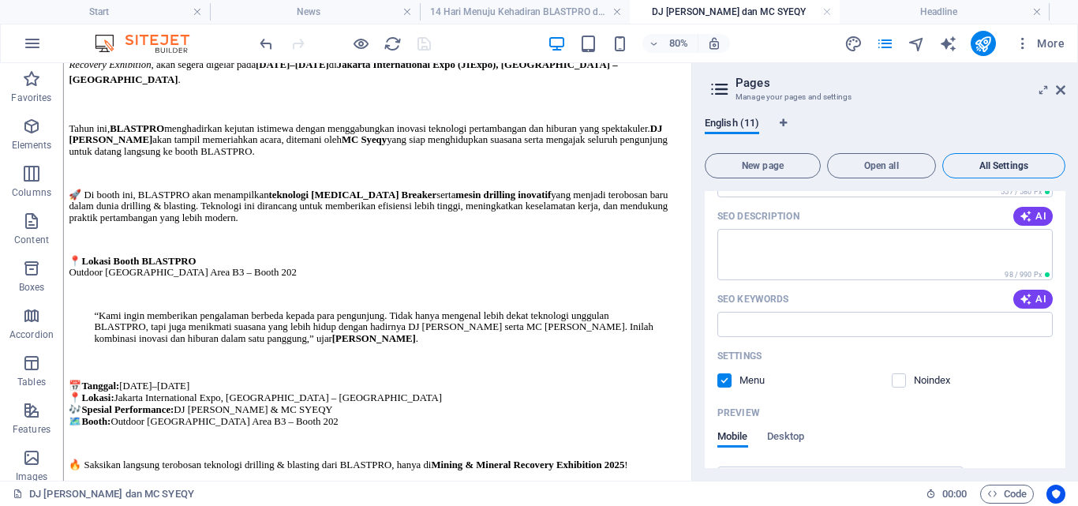
scroll to position [6475, 0]
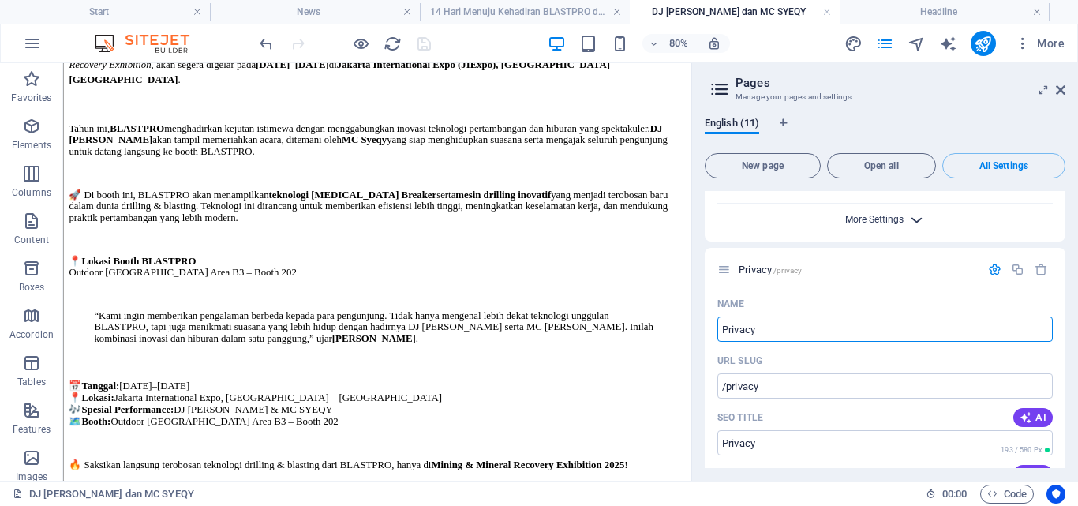
click at [890, 216] on span "More Settings" at bounding box center [874, 219] width 58 height 11
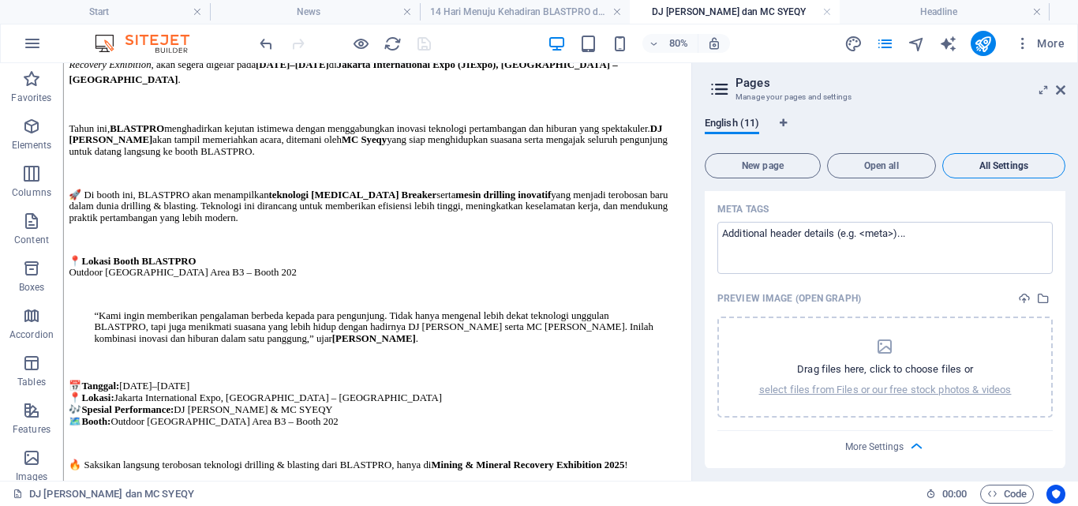
click at [1009, 170] on span "All Settings" at bounding box center [1003, 165] width 109 height 9
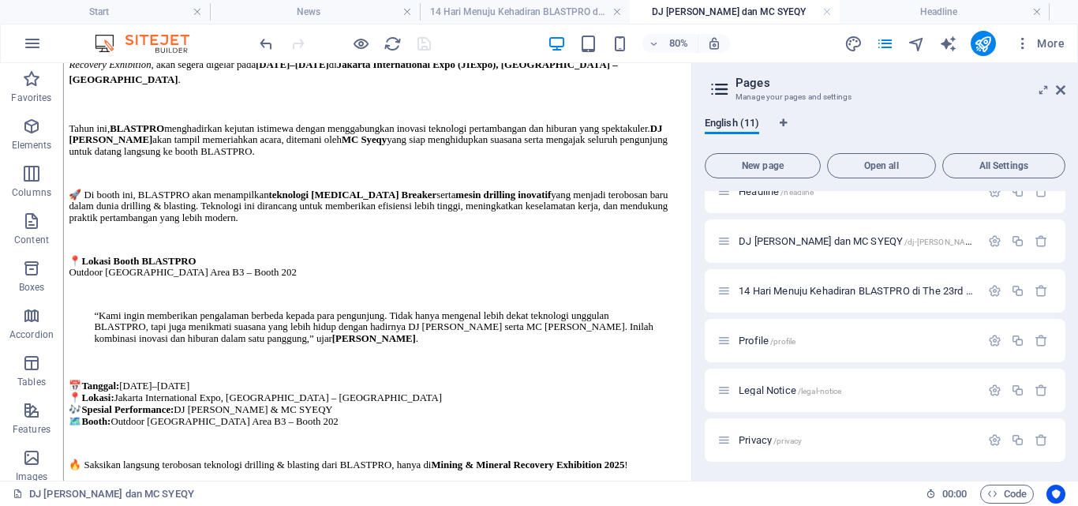
scroll to position [270, 0]
click at [989, 292] on icon "button" at bounding box center [994, 290] width 13 height 13
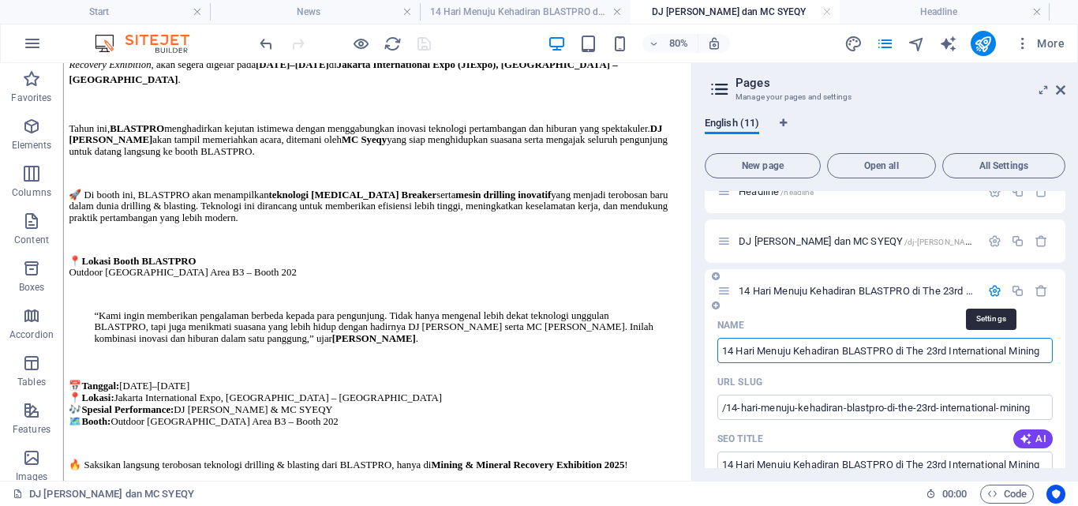
scroll to position [0, 2]
click at [869, 355] on input "14 Hari Menuju Kehadiran BLASTPRO di The 23rd International Mining" at bounding box center [884, 350] width 335 height 25
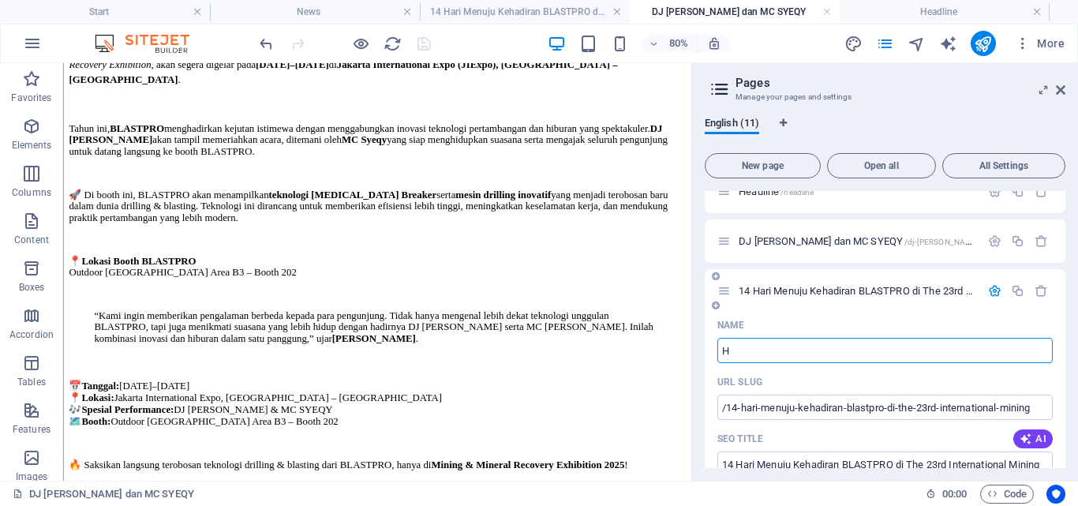
scroll to position [0, 0]
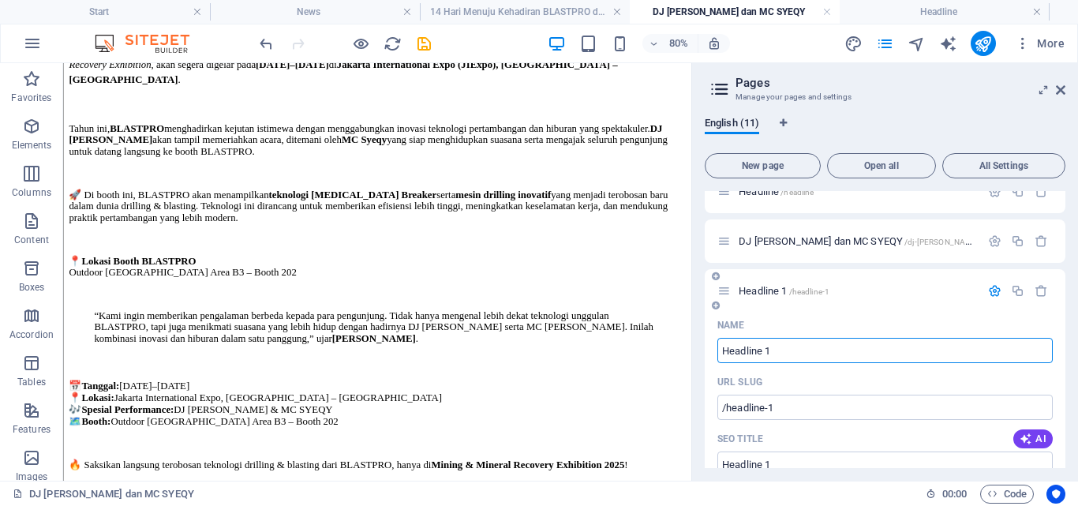
type input "Headline 1"
type input "/headline-1"
type input "Headline 1"
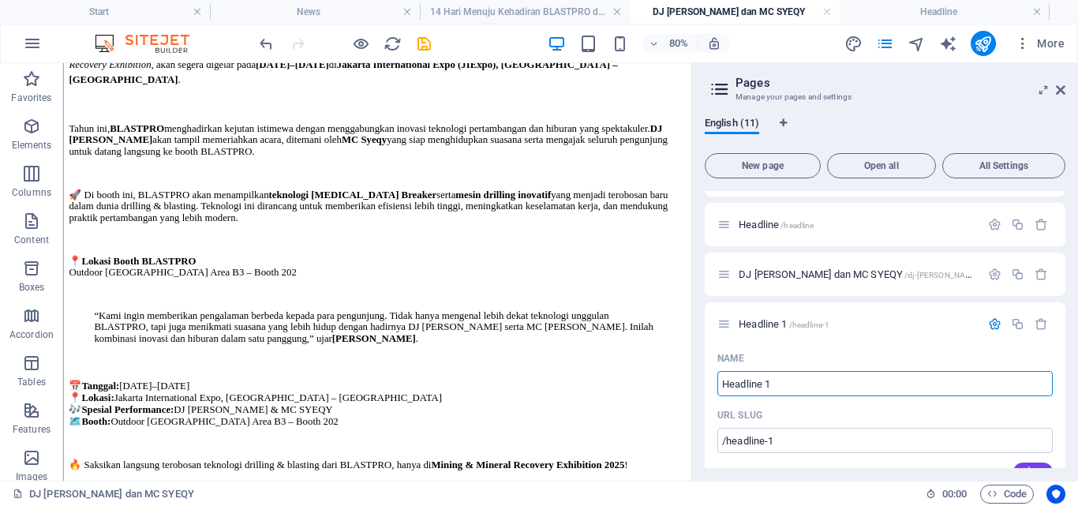
scroll to position [226, 0]
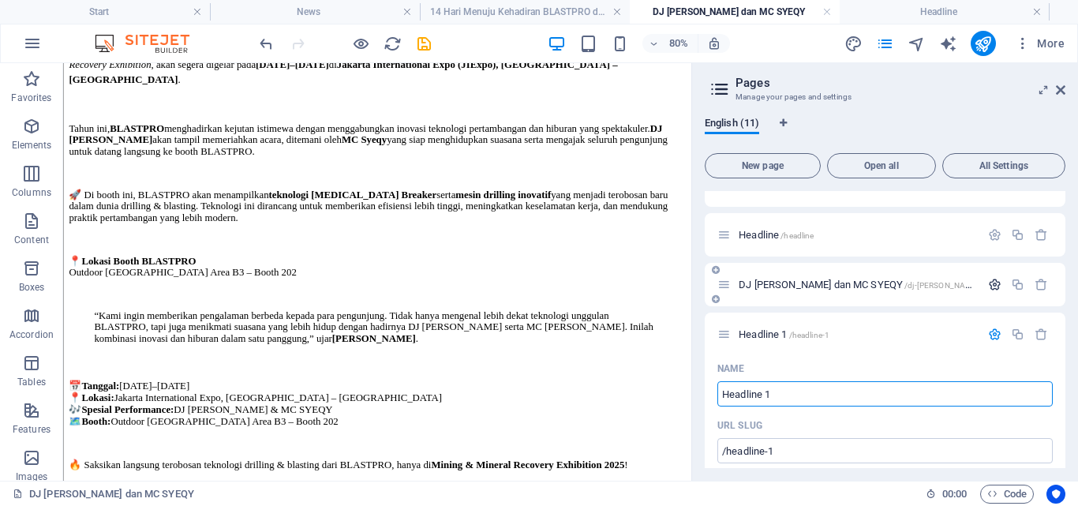
type input "Headline 1"
click at [994, 282] on icon "button" at bounding box center [994, 284] width 13 height 13
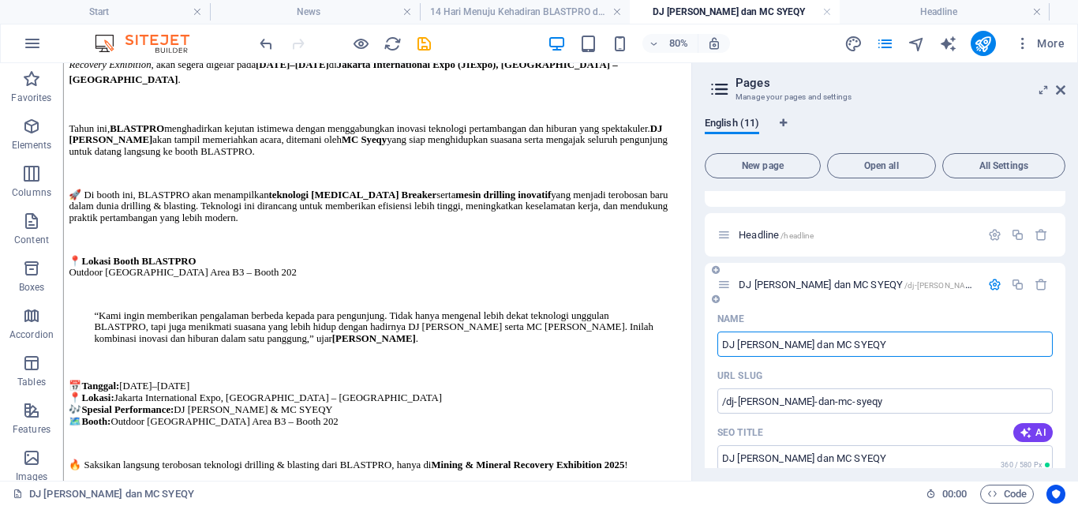
drag, startPoint x: 865, startPoint y: 346, endPoint x: 707, endPoint y: 349, distance: 157.8
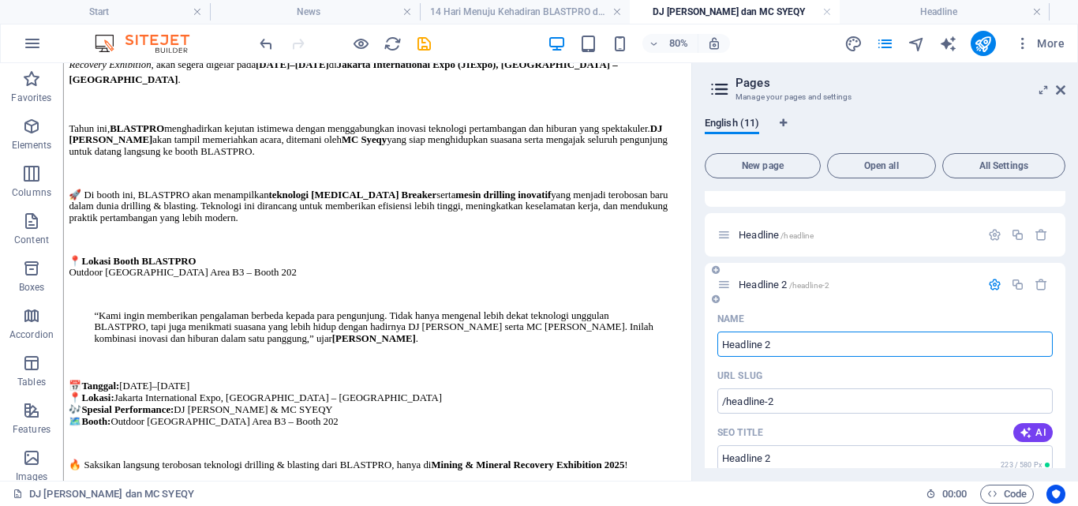
type input "Headline 2"
type input "/headline-2"
type input "Headline 2"
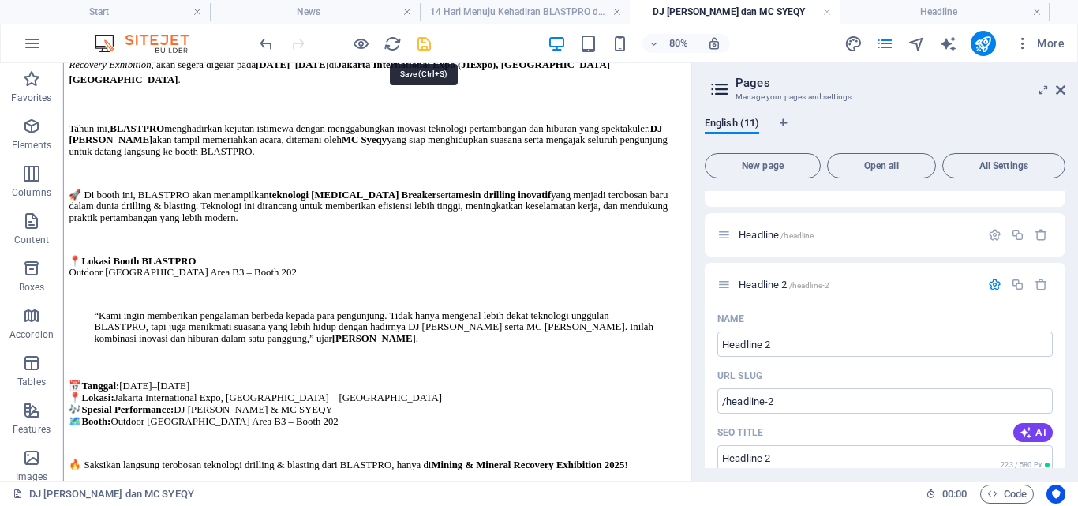
drag, startPoint x: 428, startPoint y: 43, endPoint x: 664, endPoint y: 4, distance: 239.9
click at [428, 43] on icon "save" at bounding box center [424, 44] width 18 height 18
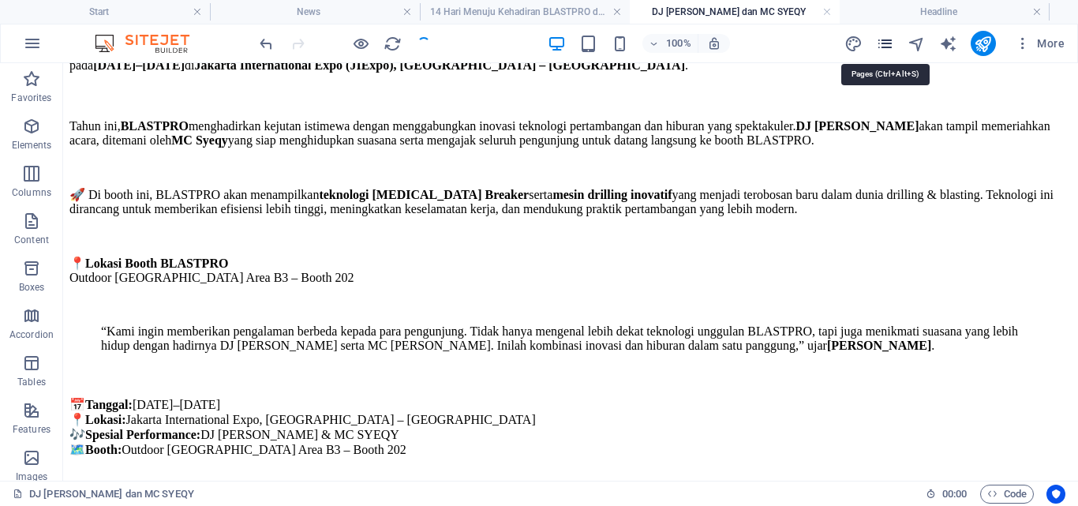
click at [882, 48] on icon "pages" at bounding box center [885, 44] width 18 height 18
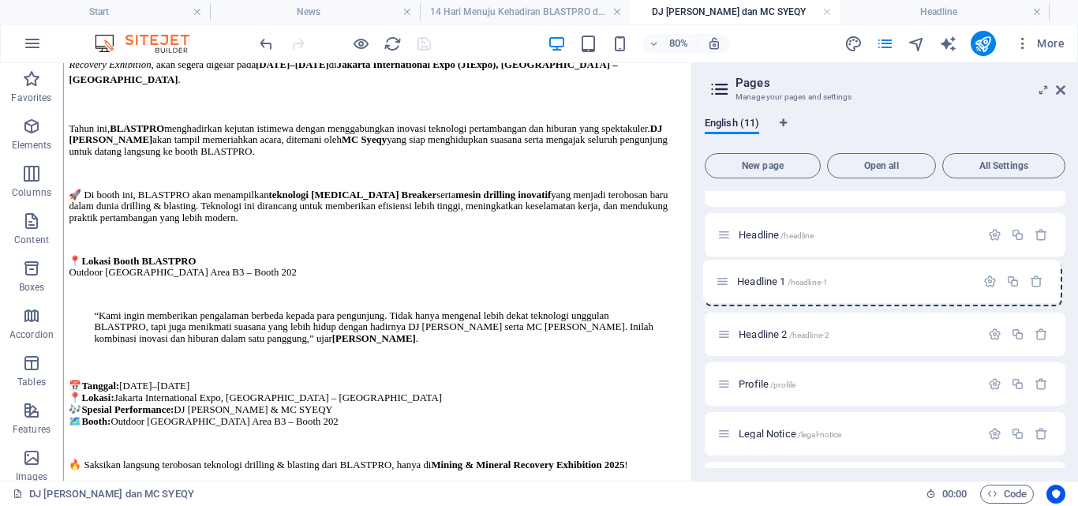
drag, startPoint x: 727, startPoint y: 330, endPoint x: 719, endPoint y: 273, distance: 57.3
click at [719, 273] on div "Start / Machine /machine LOx Breaker /lox-breaker Services /services News /news…" at bounding box center [884, 234] width 361 height 540
click at [425, 40] on icon "save" at bounding box center [424, 44] width 18 height 18
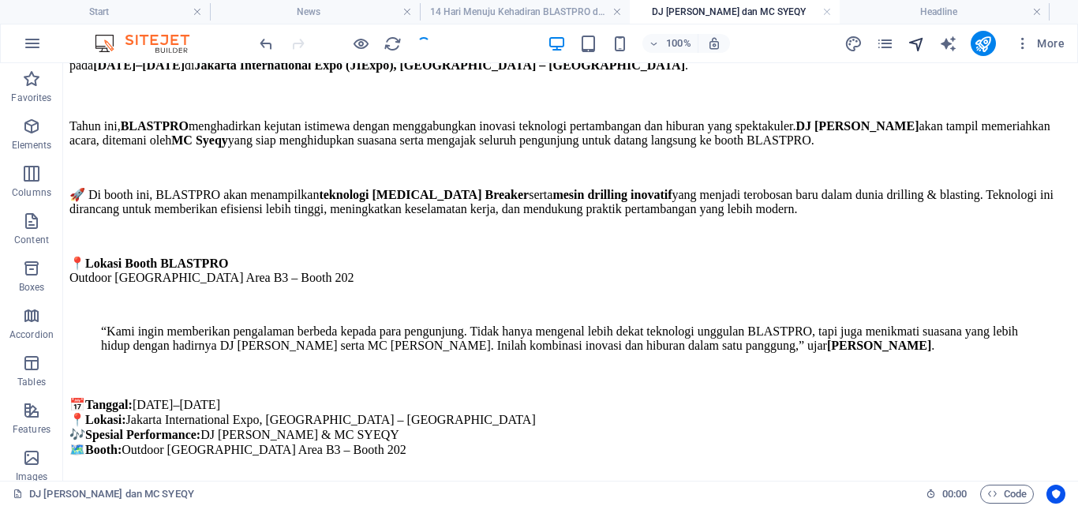
click at [912, 36] on icon "navigator" at bounding box center [916, 44] width 18 height 18
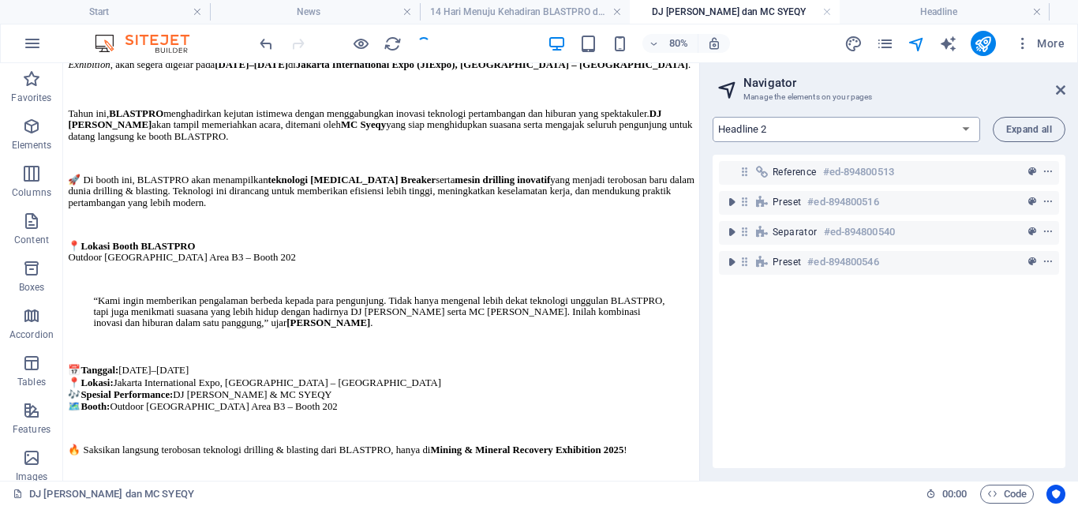
click at [918, 133] on select "Start Machine LOx Breaker Services News Headline Headline 1 Headline 2 Profile …" at bounding box center [845, 129] width 267 height 25
click at [460, 5] on h4 "14 Hari Menuju Kehadiran BLASTPRO di The 23rd International Mining" at bounding box center [525, 11] width 210 height 17
select select "16889085-en"
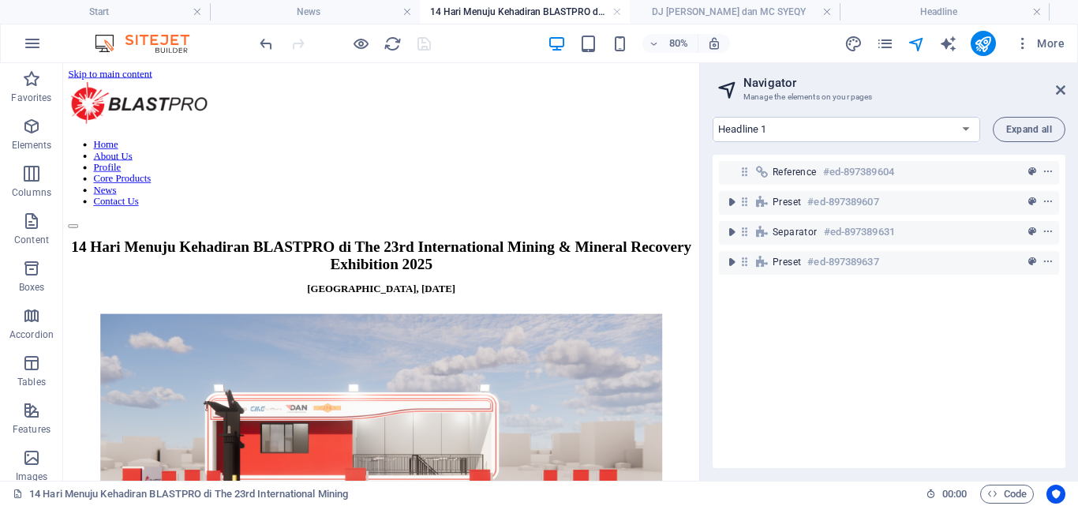
scroll to position [0, 0]
click at [977, 44] on icon "publish" at bounding box center [982, 44] width 18 height 18
